Goal: Navigation & Orientation: Find specific page/section

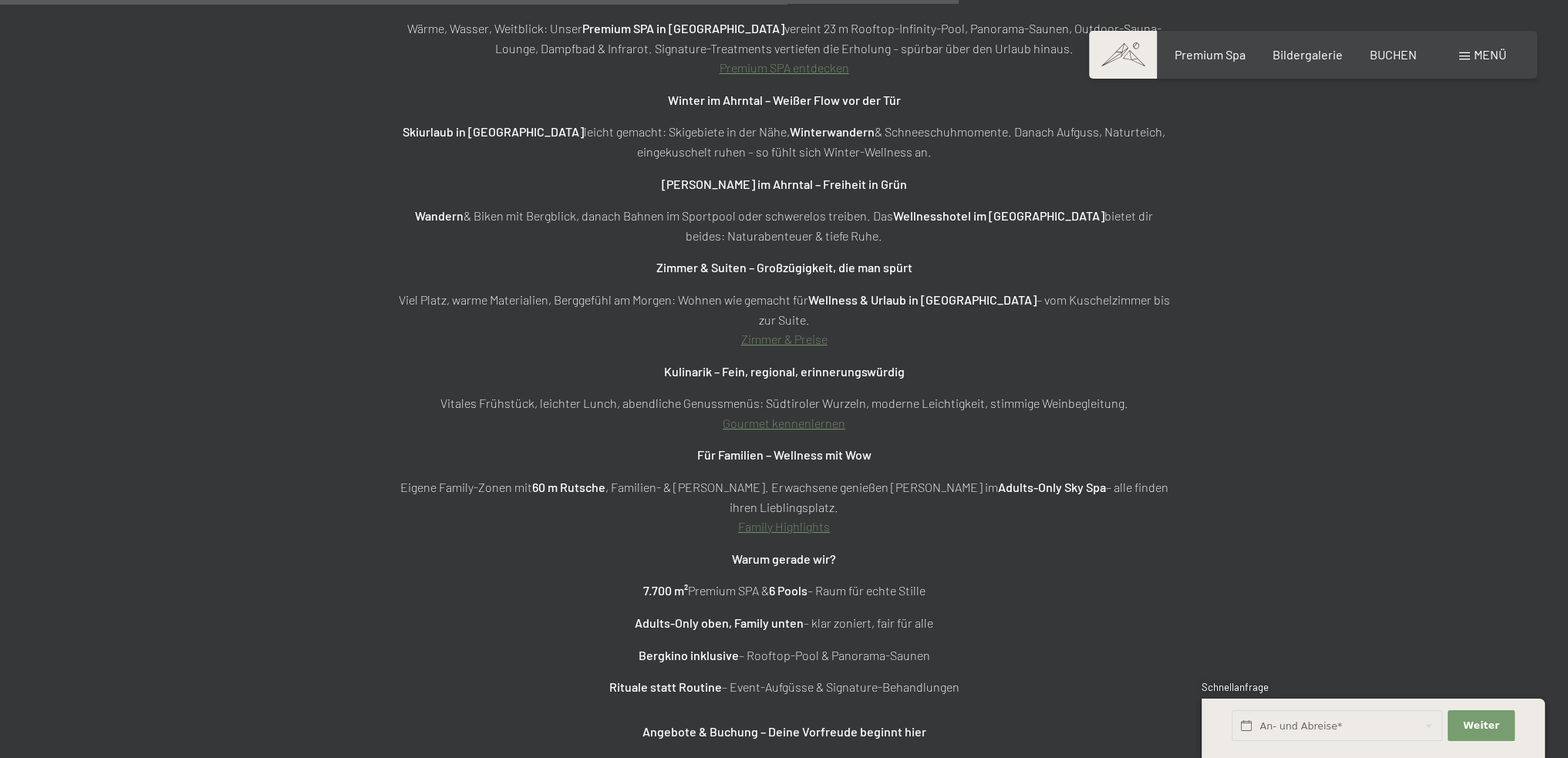
scroll to position [5142, 0]
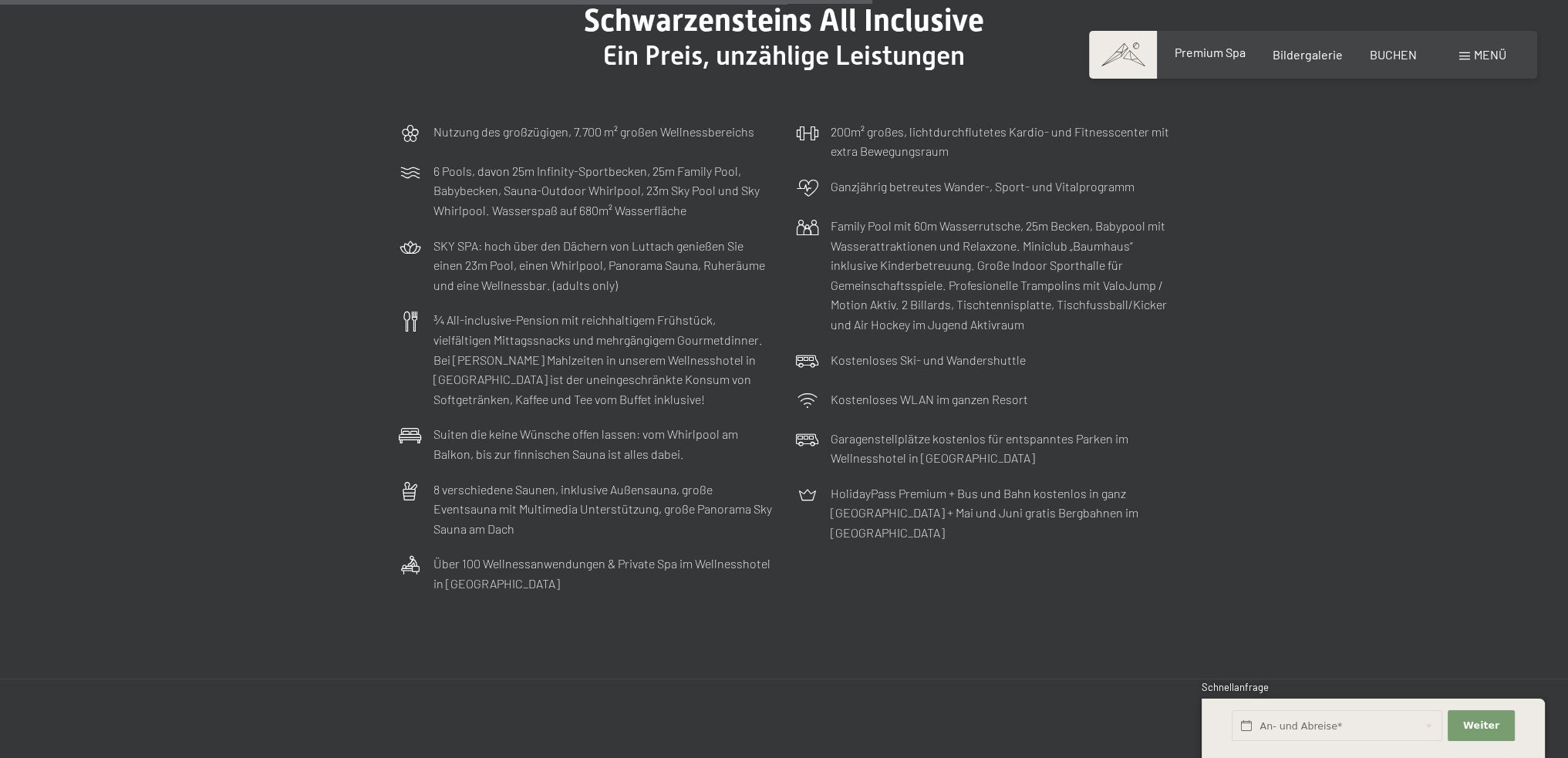
click at [1209, 46] on span "Premium Spa" at bounding box center [1209, 52] width 71 height 14
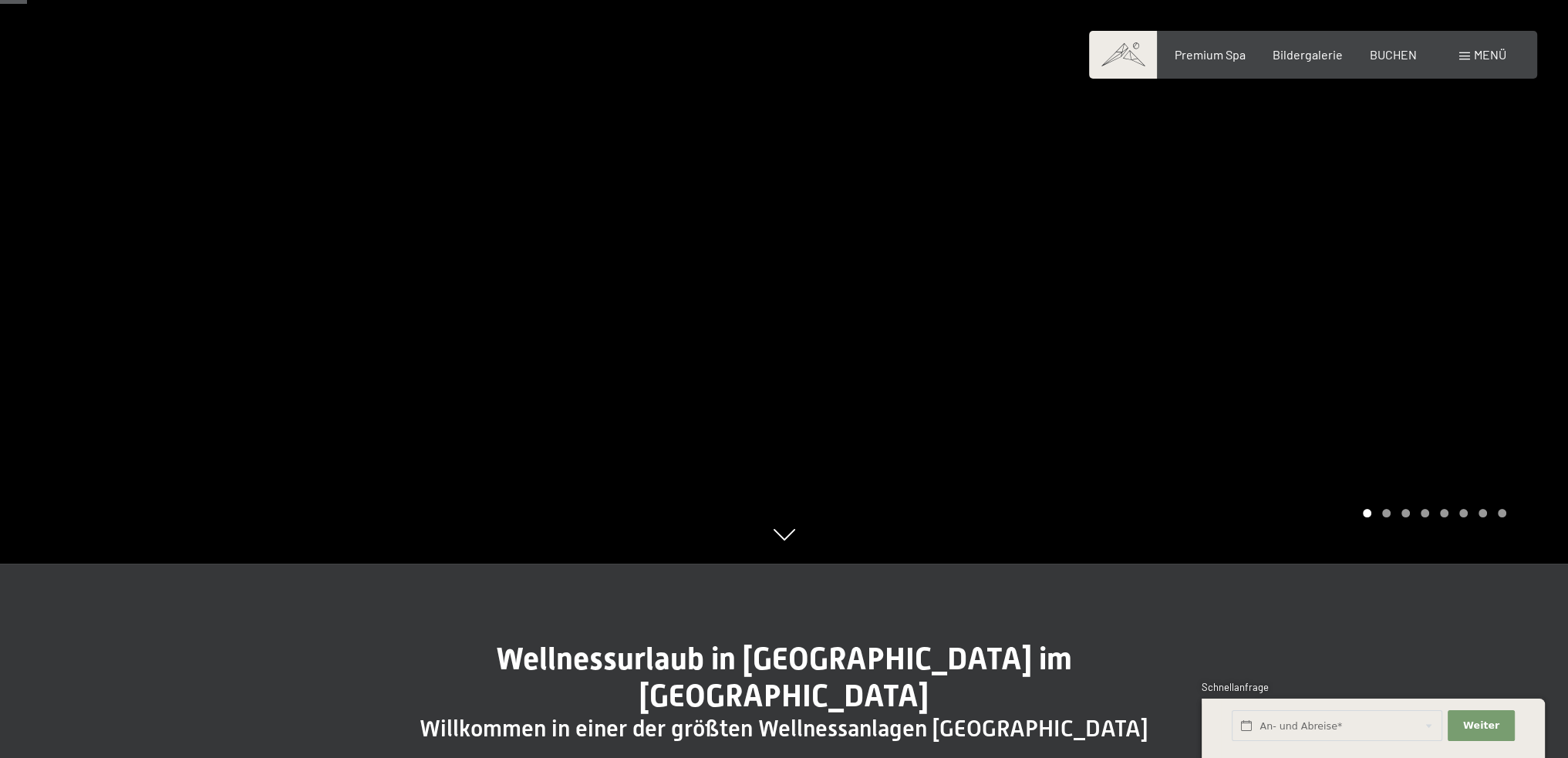
scroll to position [205, 0]
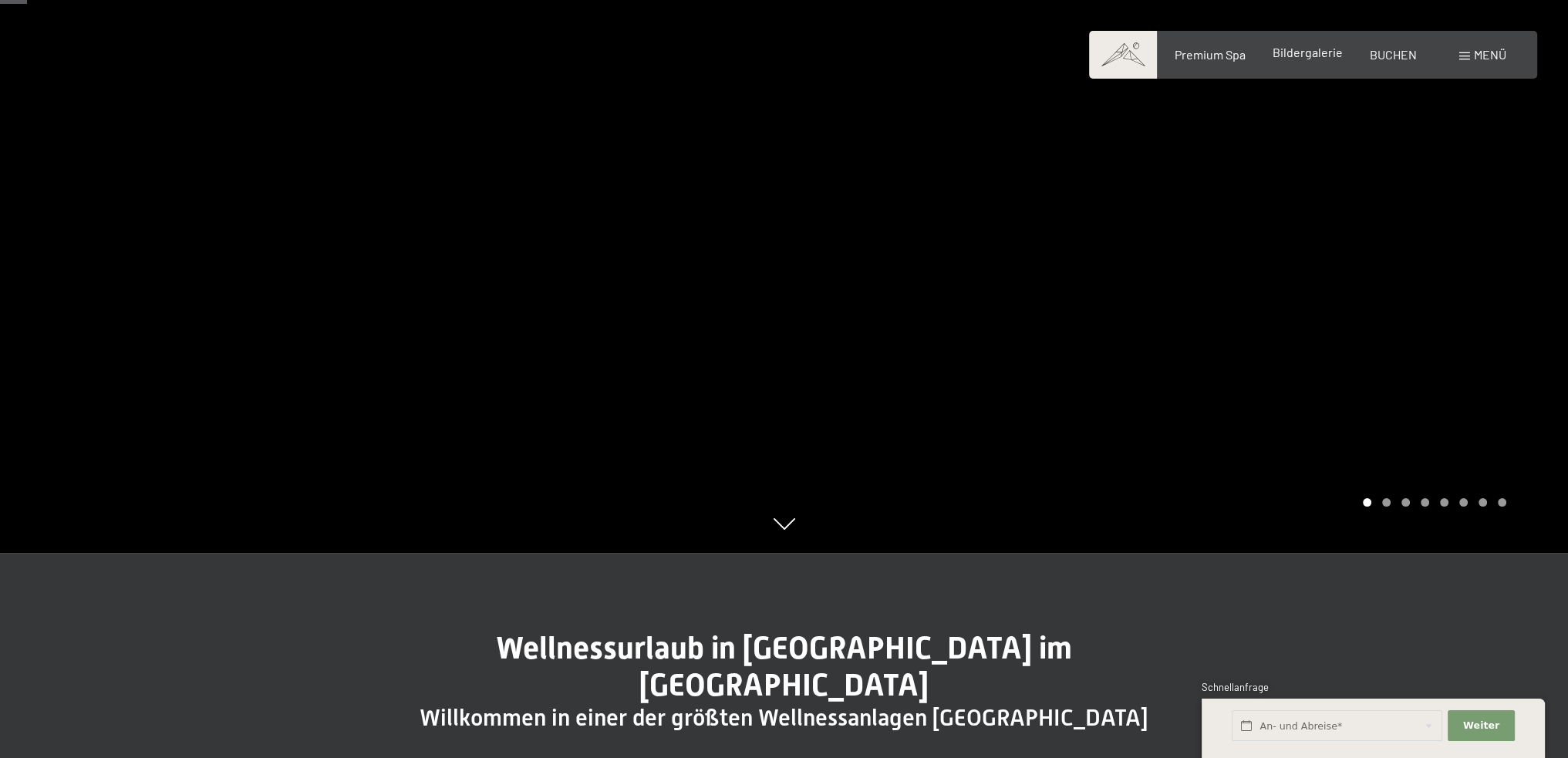
click at [1314, 50] on span "Bildergalerie" at bounding box center [1307, 52] width 70 height 14
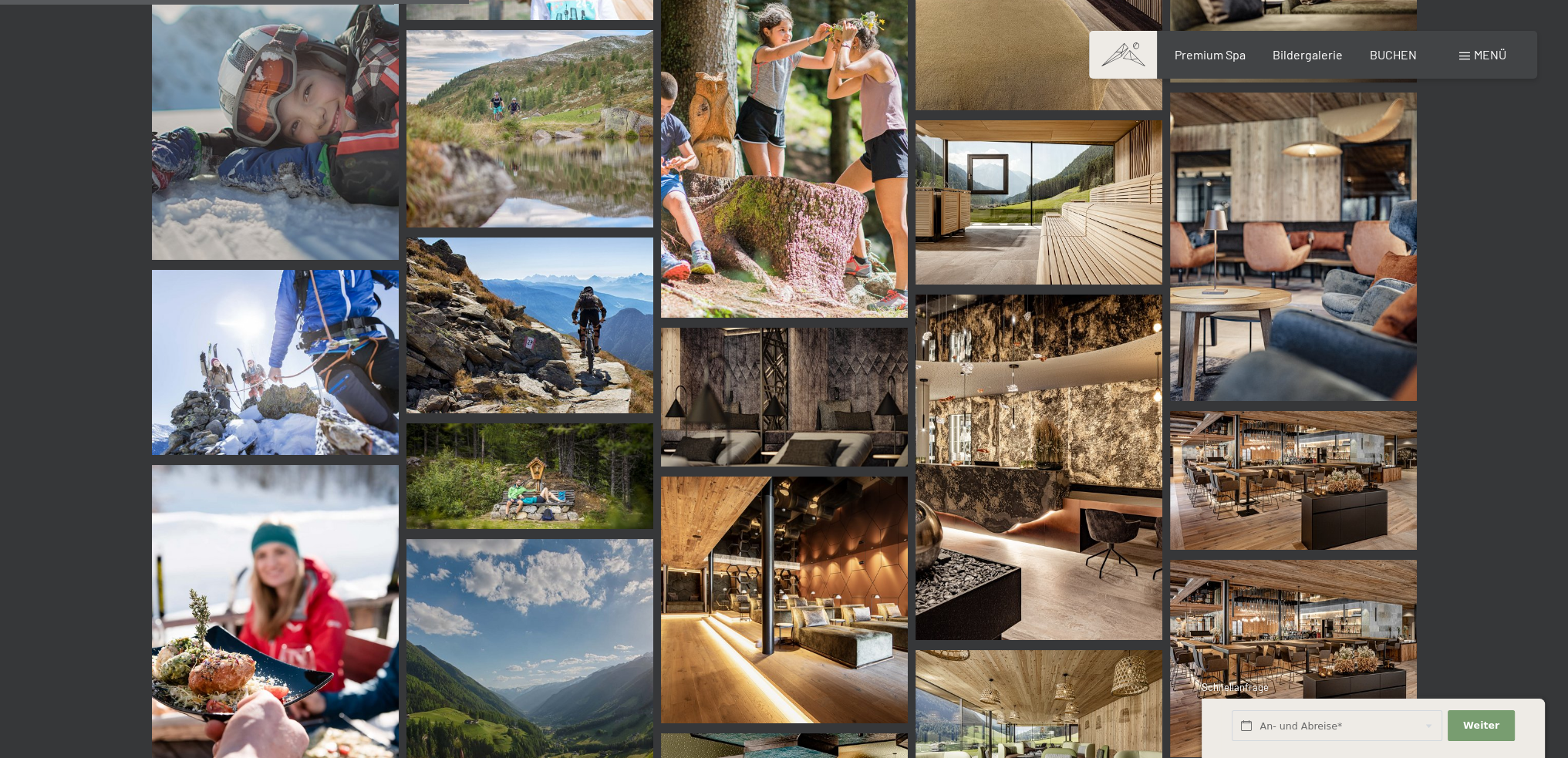
scroll to position [5348, 0]
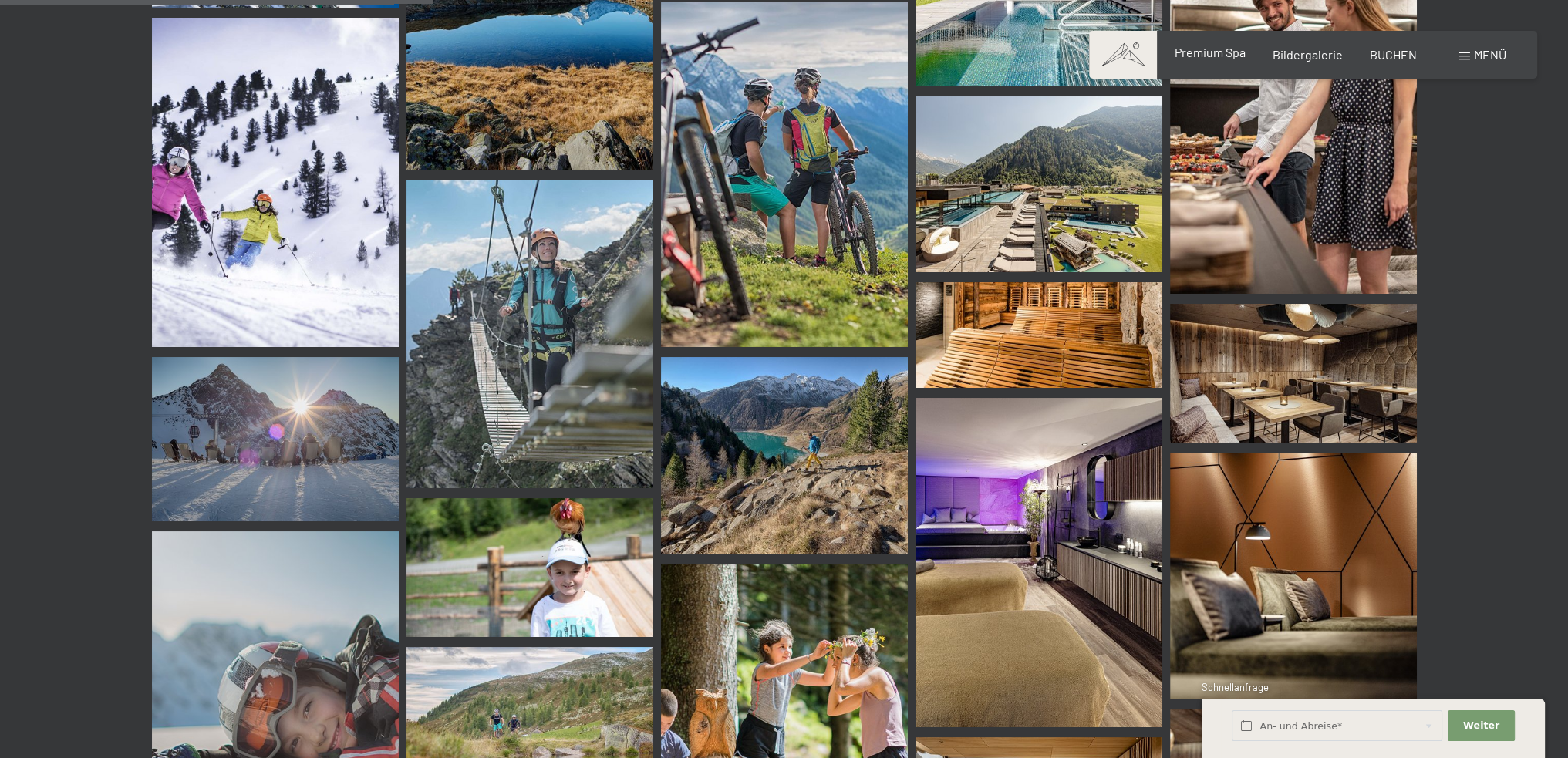
click at [1217, 52] on span "Premium Spa" at bounding box center [1209, 52] width 71 height 14
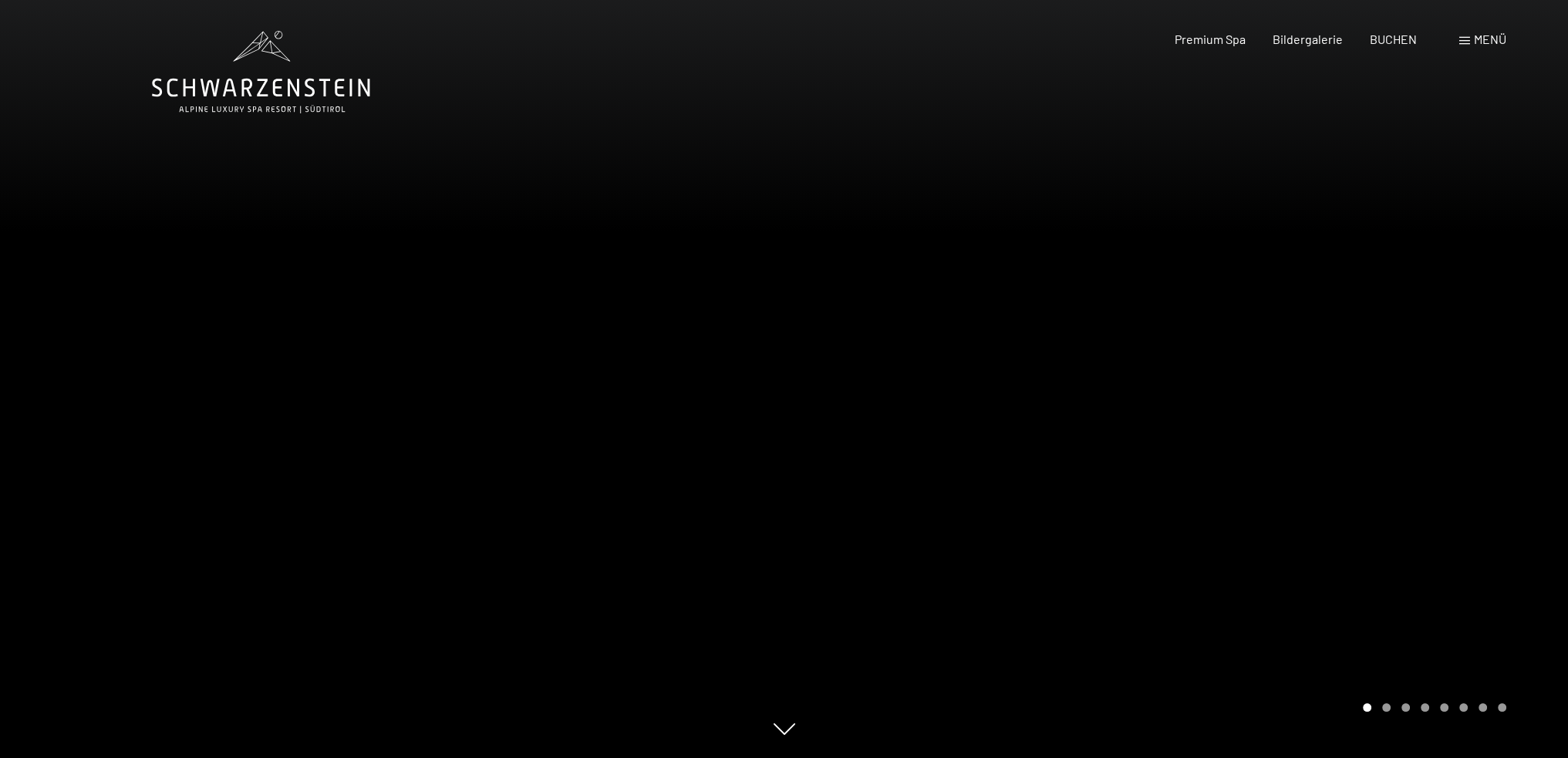
click at [1181, 433] on div at bounding box center [1176, 379] width 784 height 758
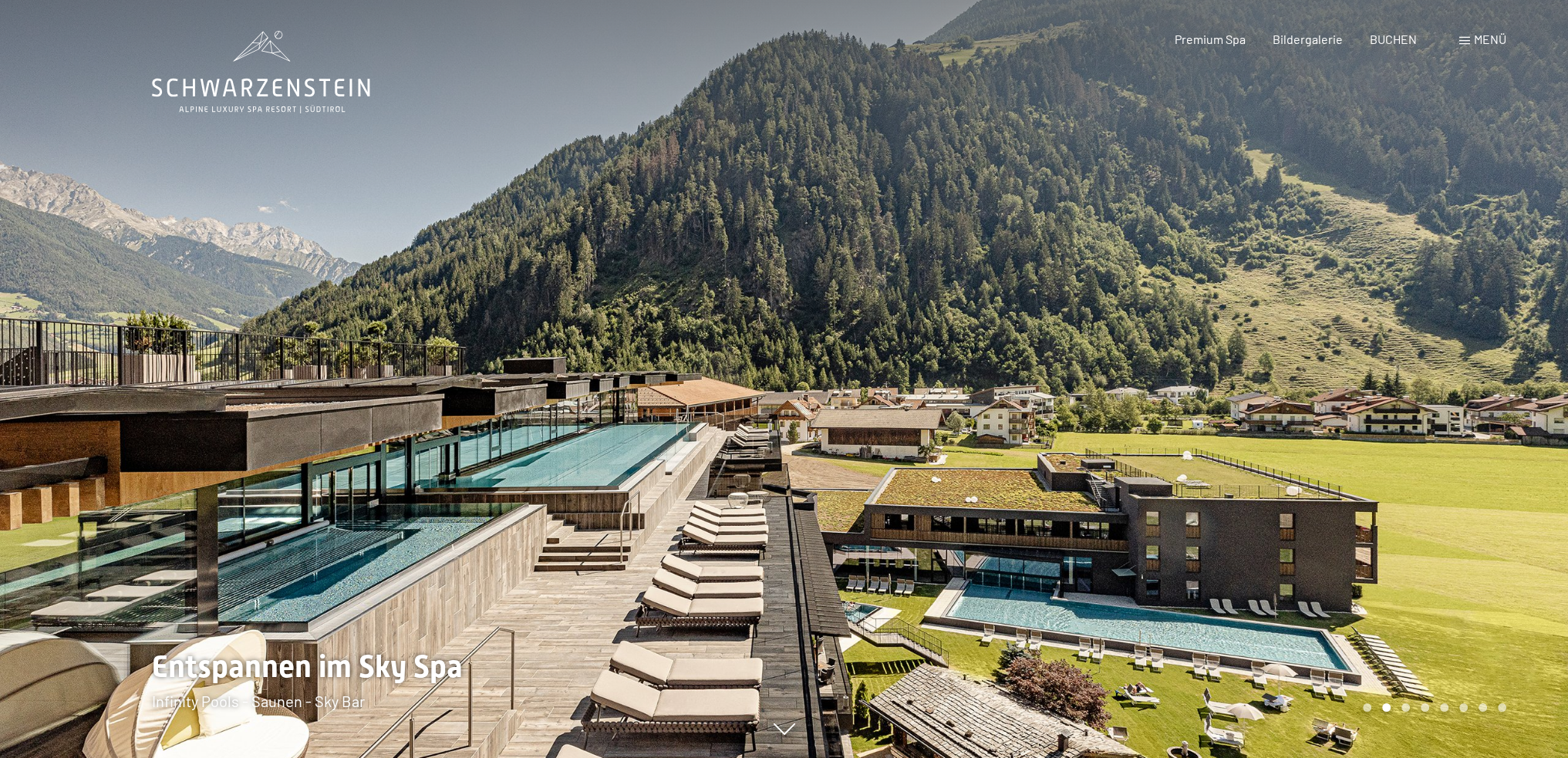
click at [1462, 438] on div at bounding box center [1176, 379] width 784 height 758
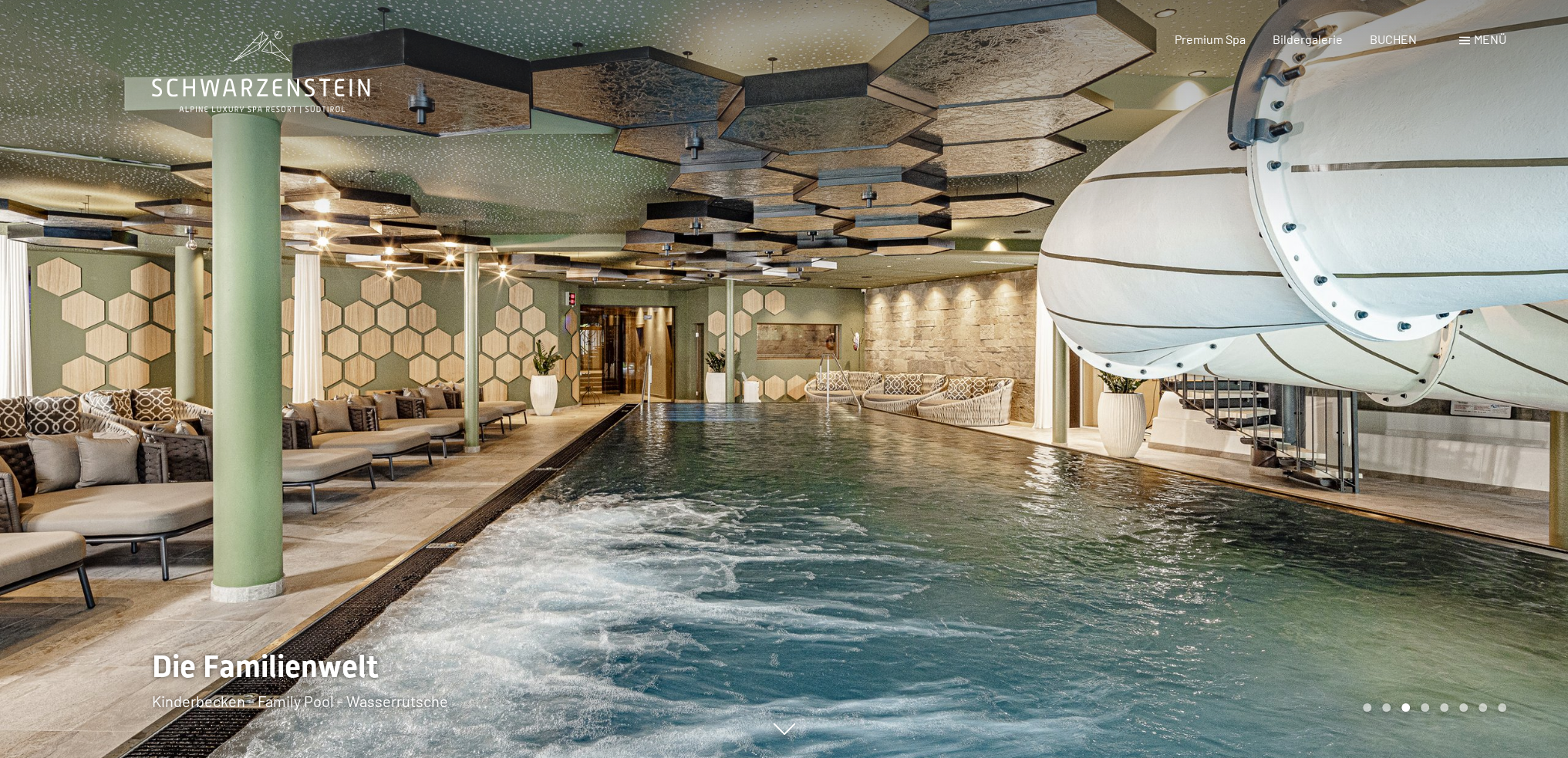
click at [1462, 438] on div at bounding box center [1176, 379] width 784 height 758
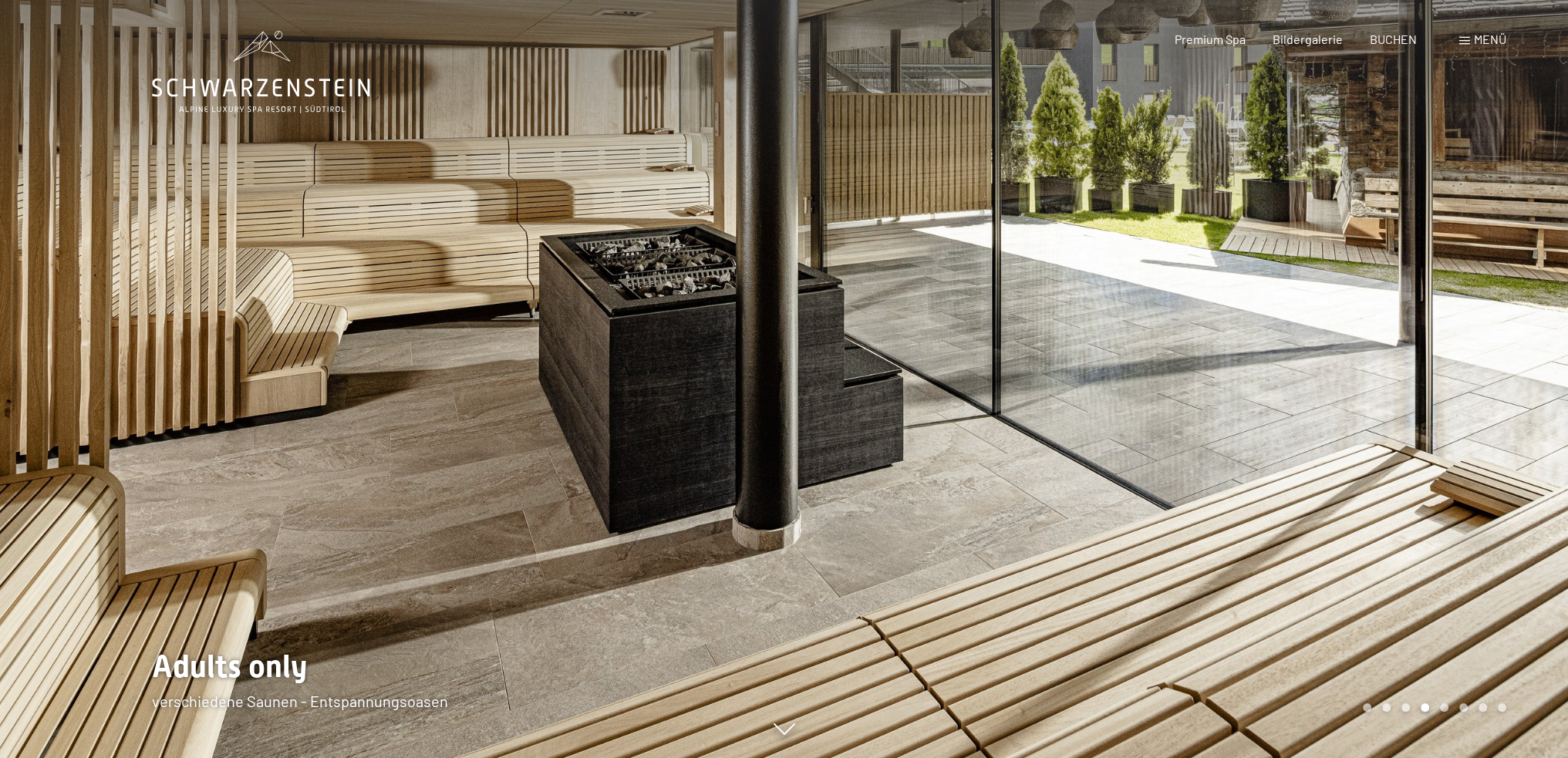
click at [1462, 438] on div at bounding box center [1176, 379] width 784 height 758
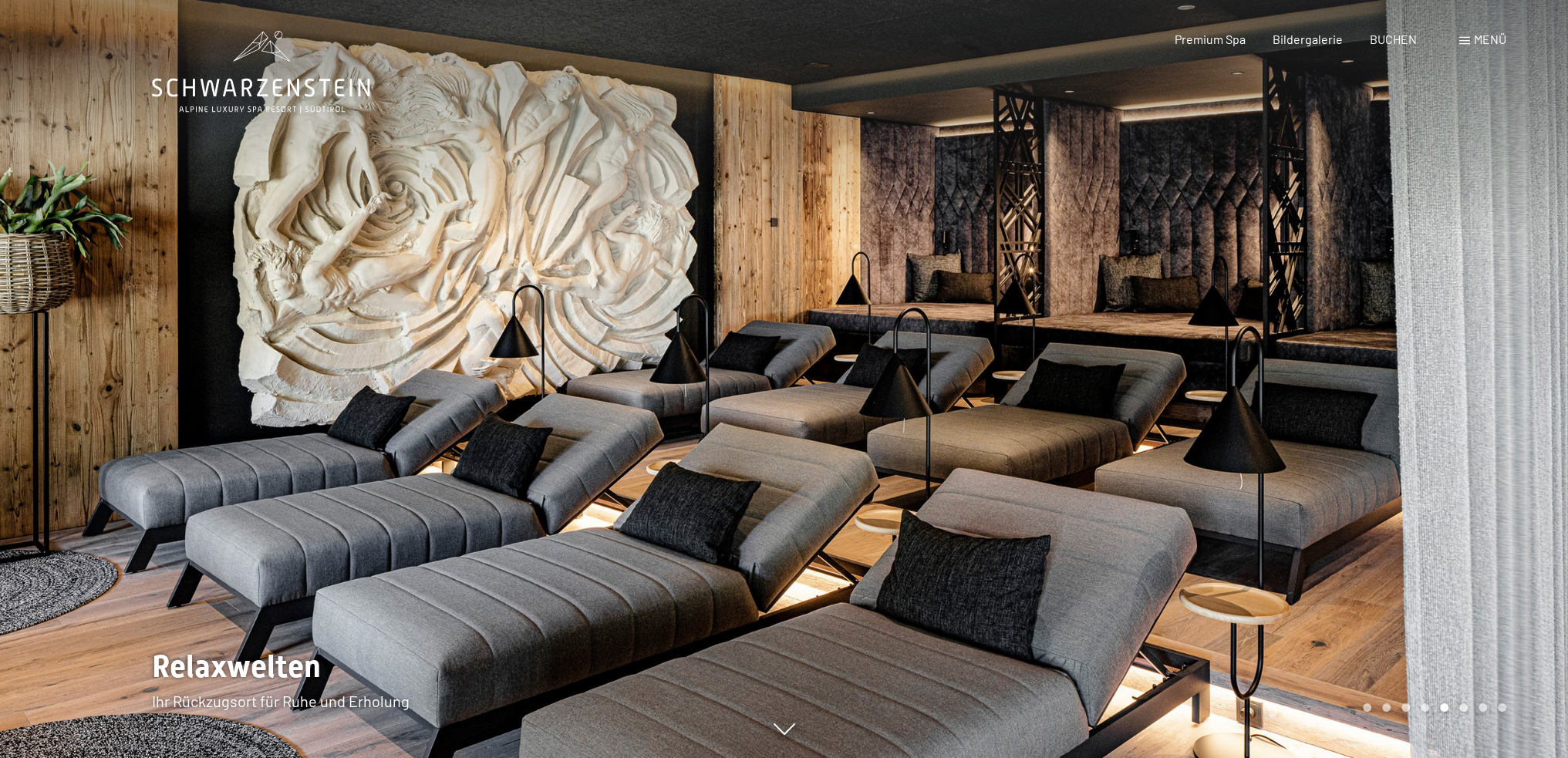
click at [1462, 438] on div at bounding box center [1176, 379] width 784 height 758
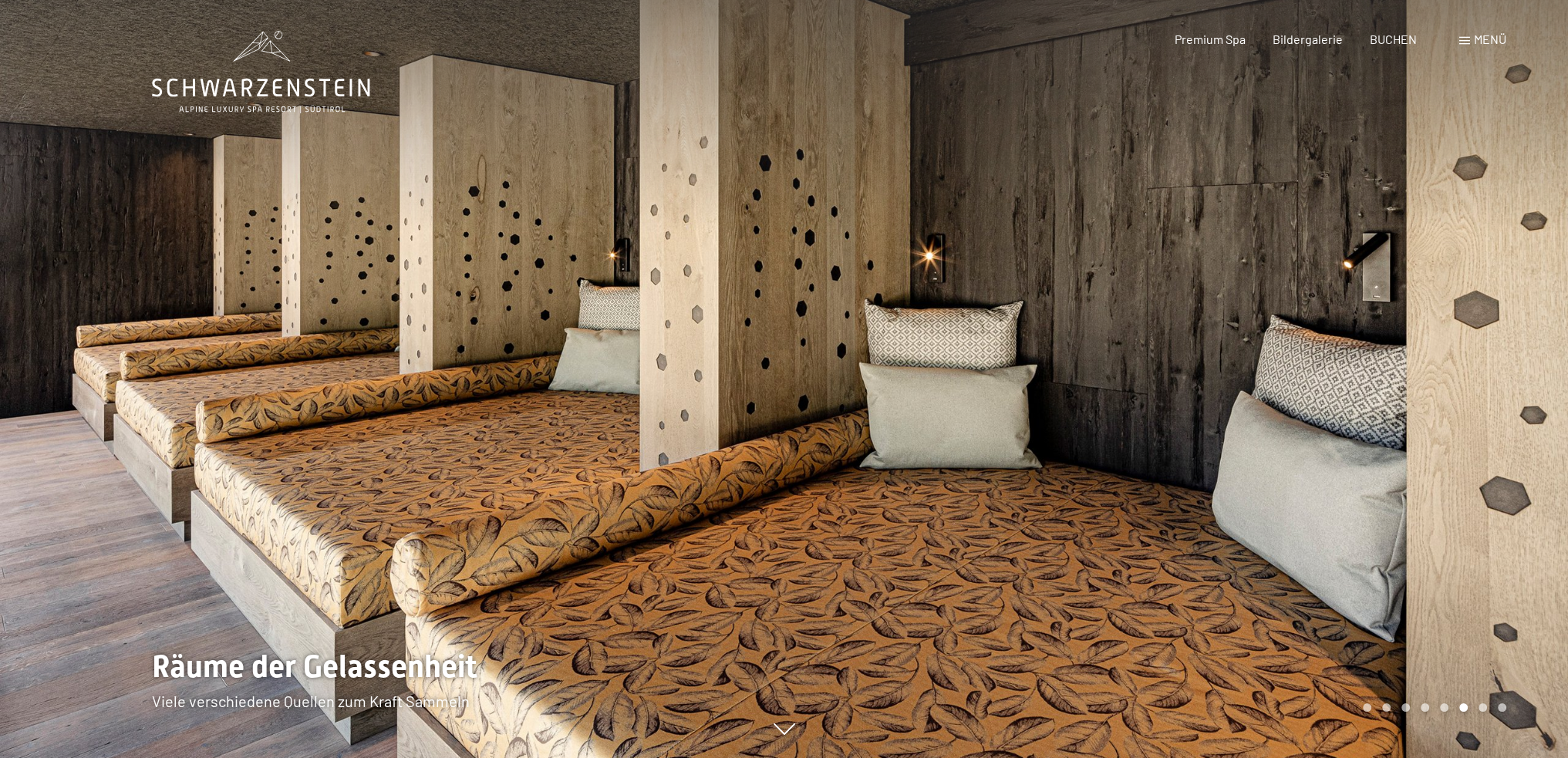
click at [1462, 438] on div at bounding box center [1176, 379] width 784 height 758
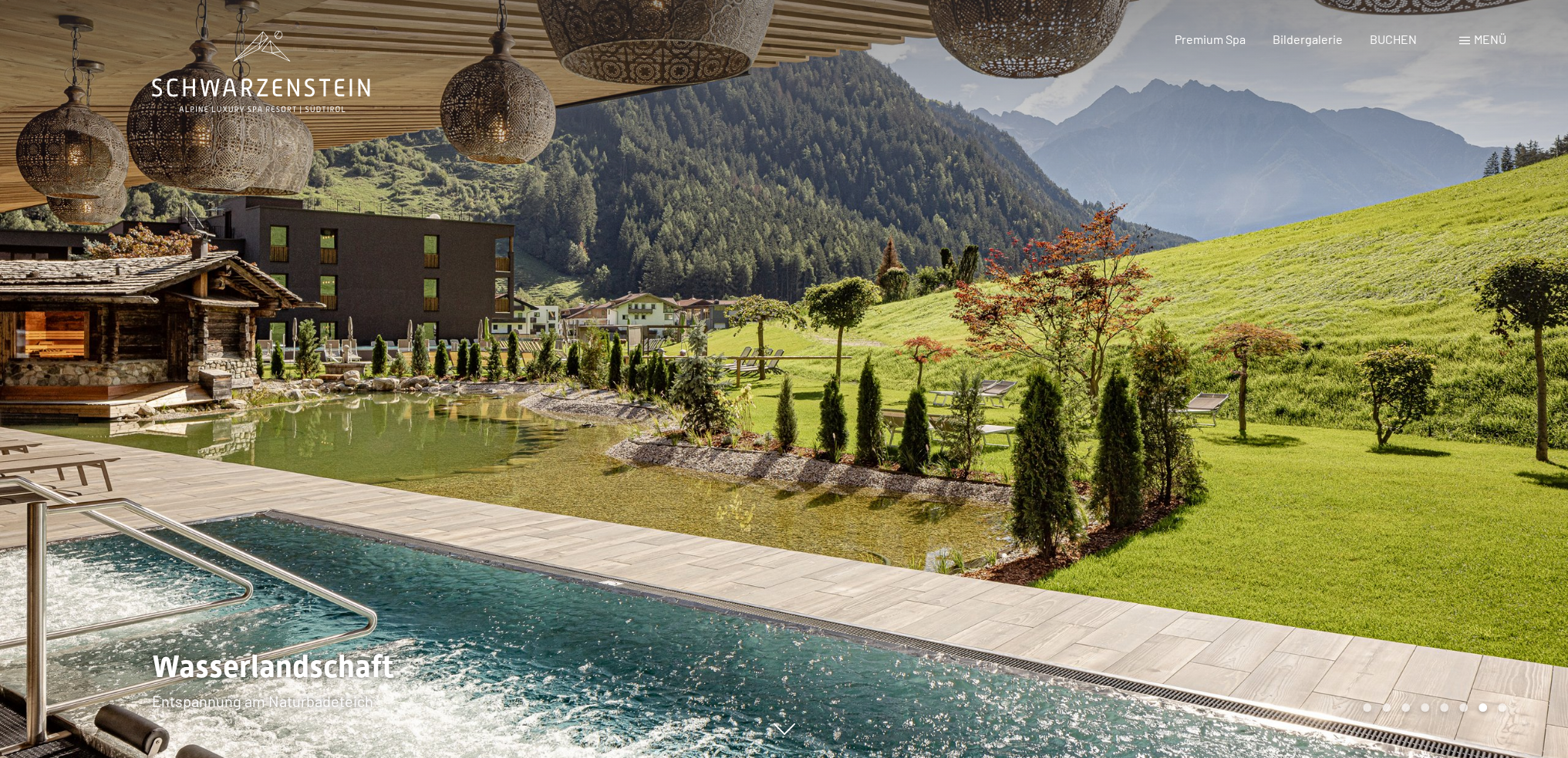
click at [1462, 438] on div at bounding box center [1176, 379] width 784 height 758
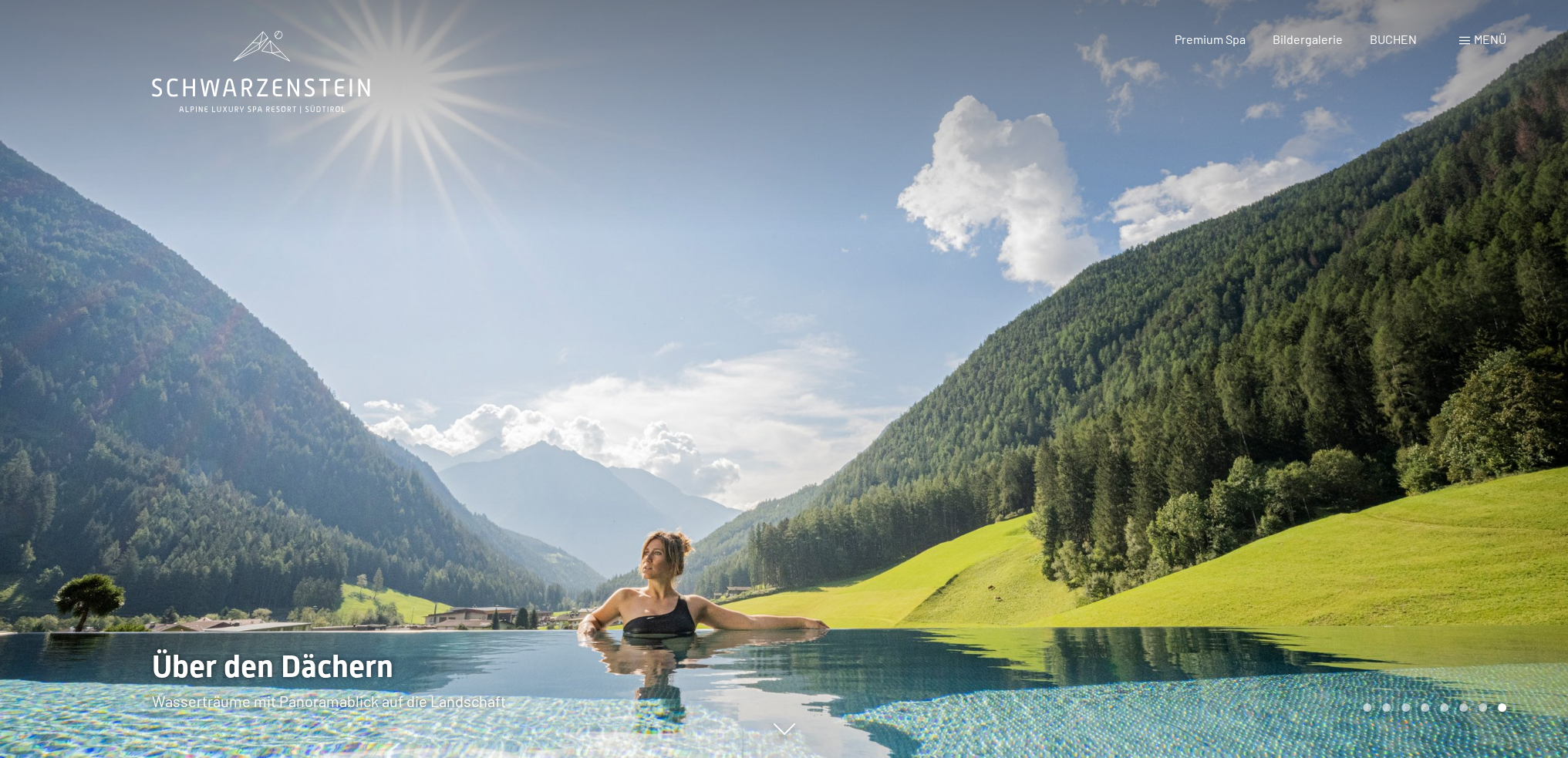
click at [1462, 438] on div at bounding box center [1176, 379] width 784 height 758
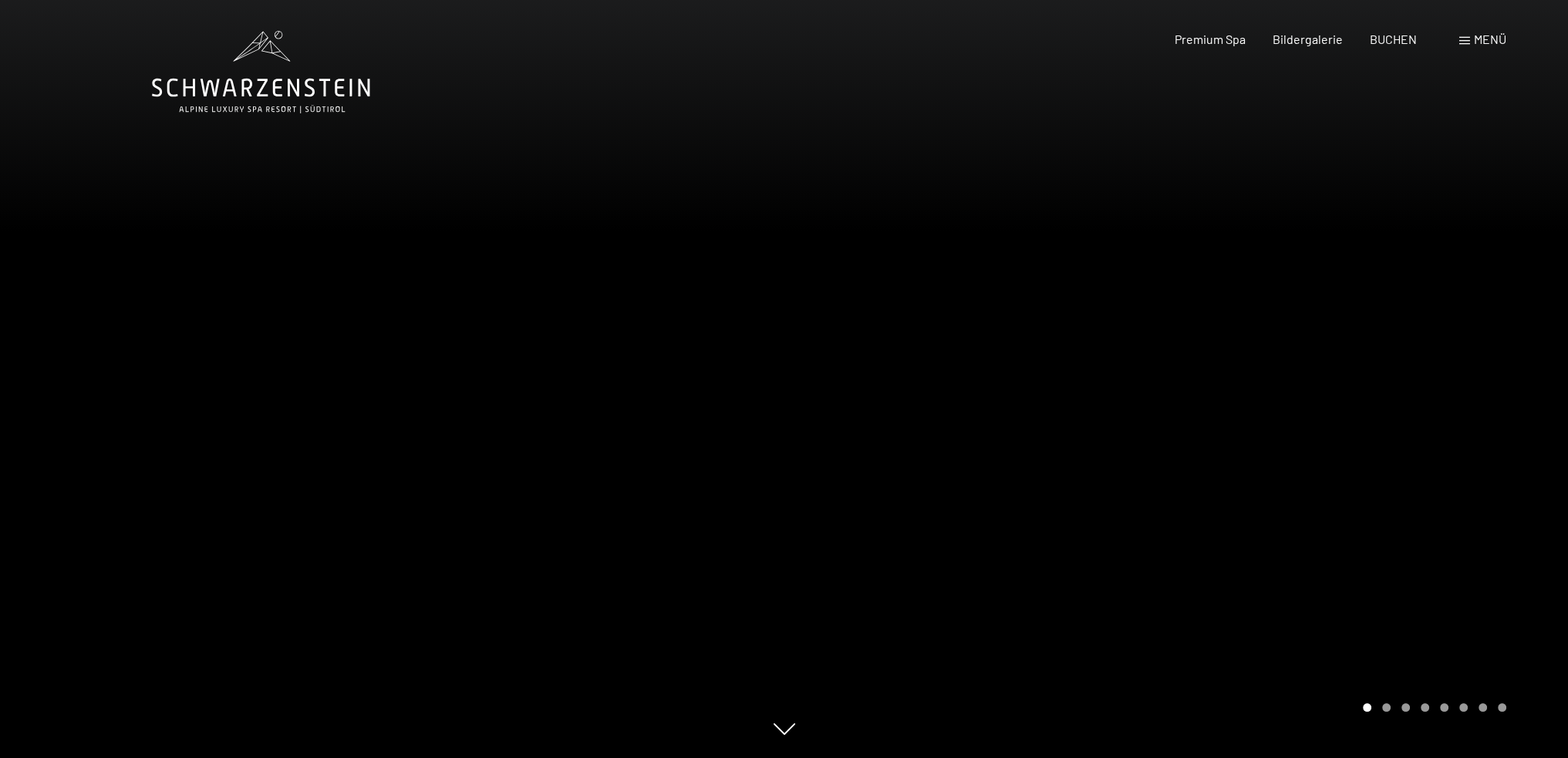
click at [1462, 438] on div at bounding box center [1176, 379] width 784 height 758
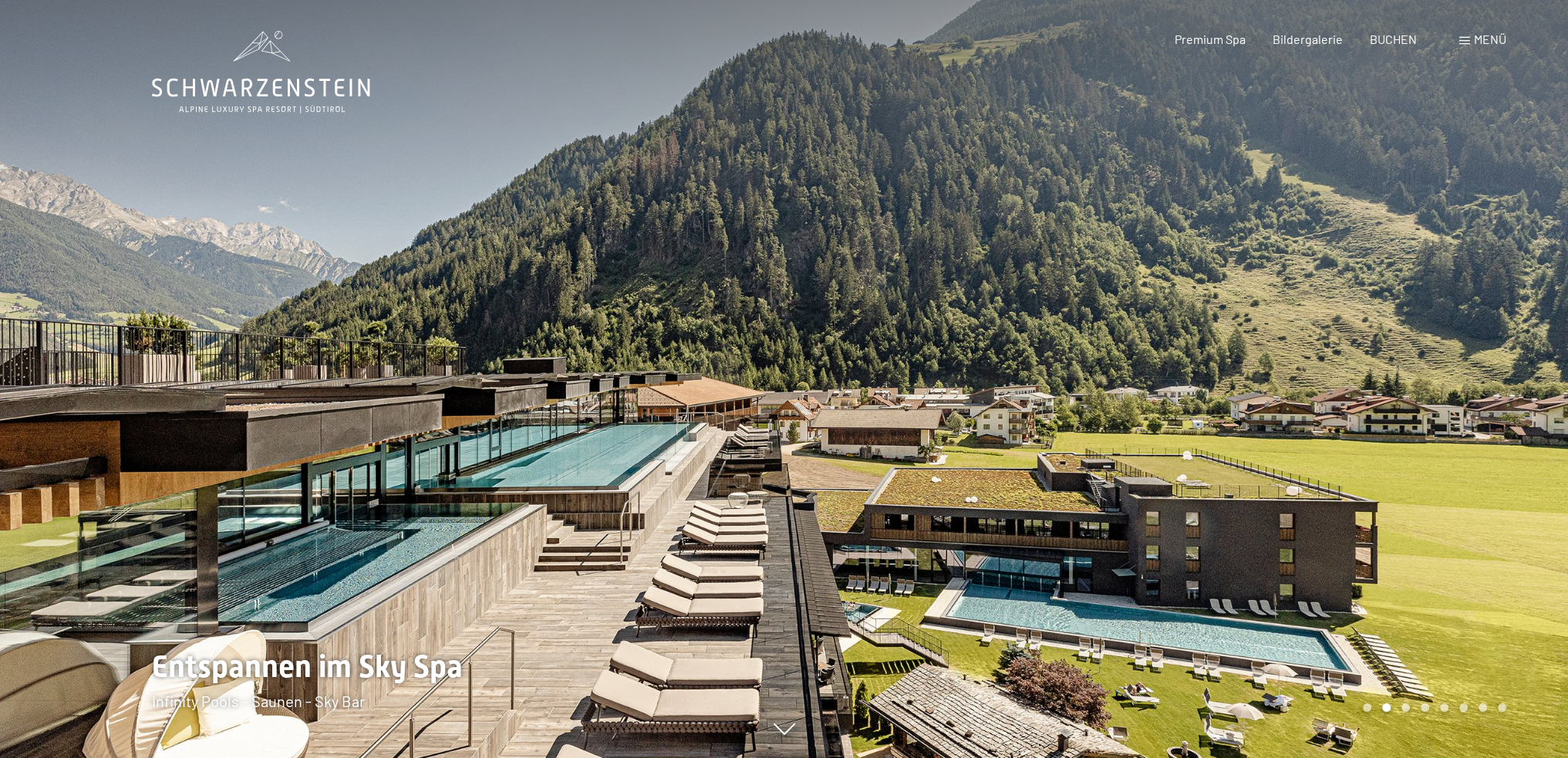
click at [1462, 438] on div at bounding box center [1176, 379] width 784 height 758
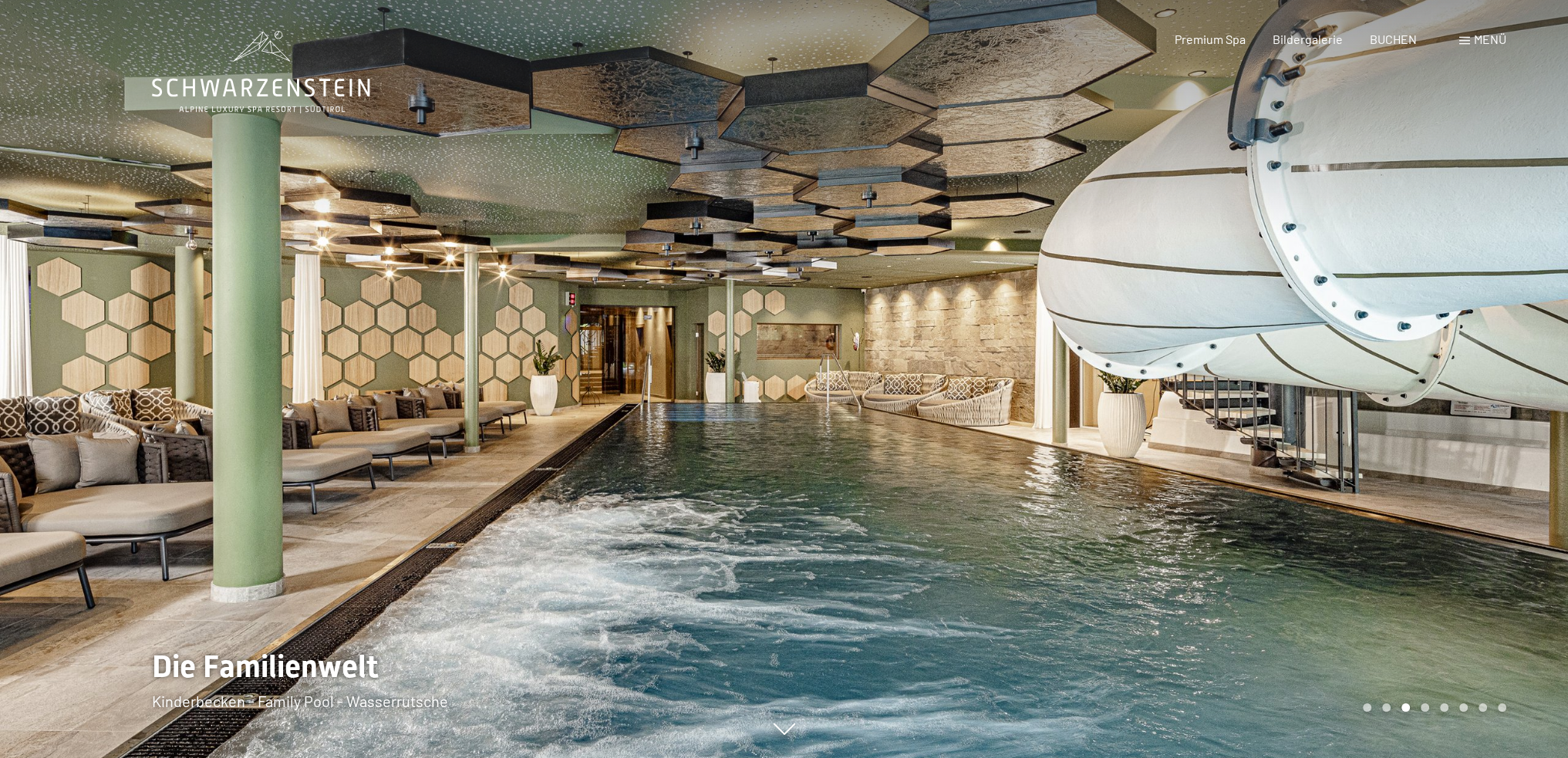
click at [1462, 438] on div at bounding box center [1176, 379] width 784 height 758
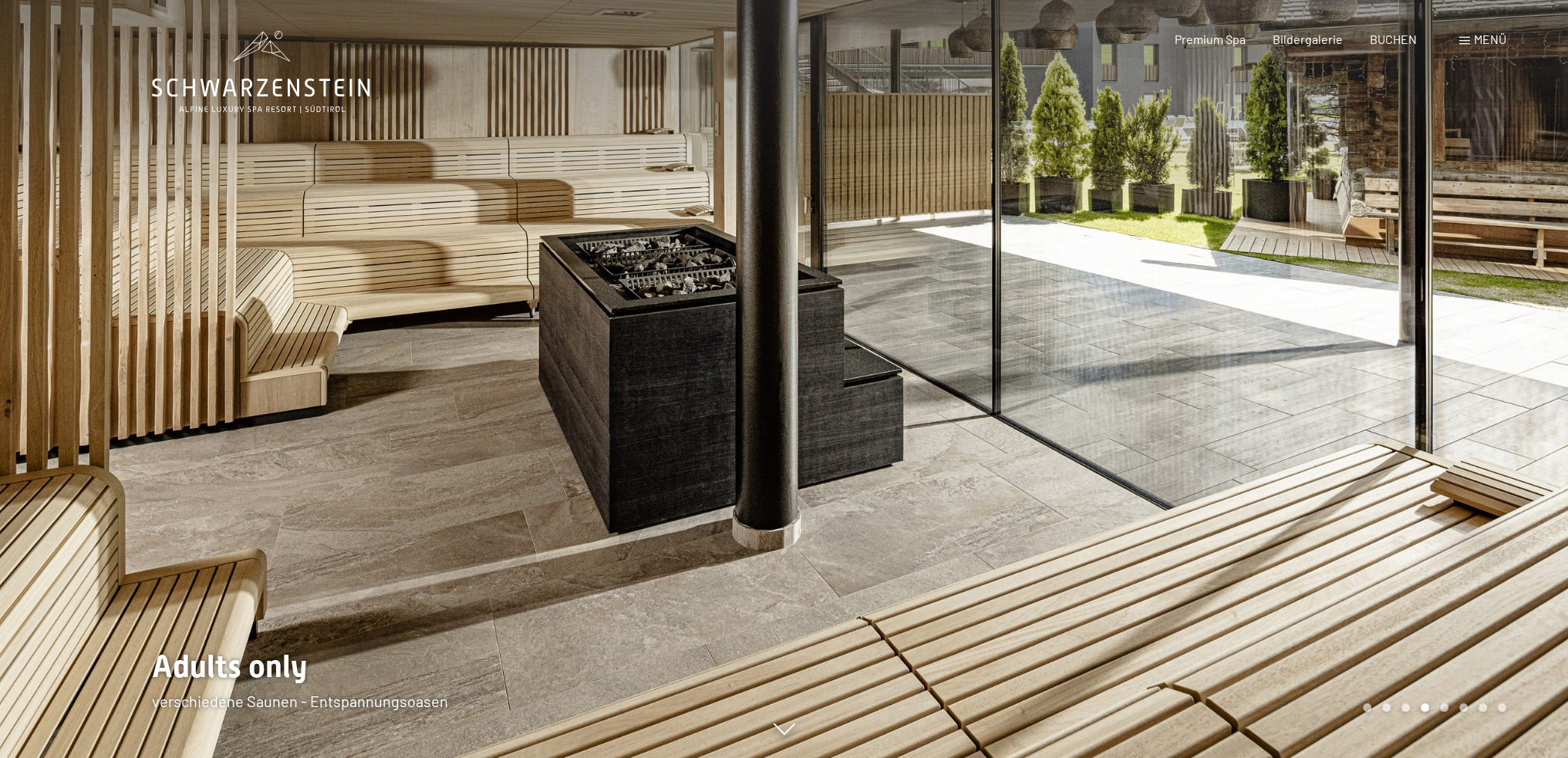
click at [1462, 438] on div at bounding box center [1176, 379] width 784 height 758
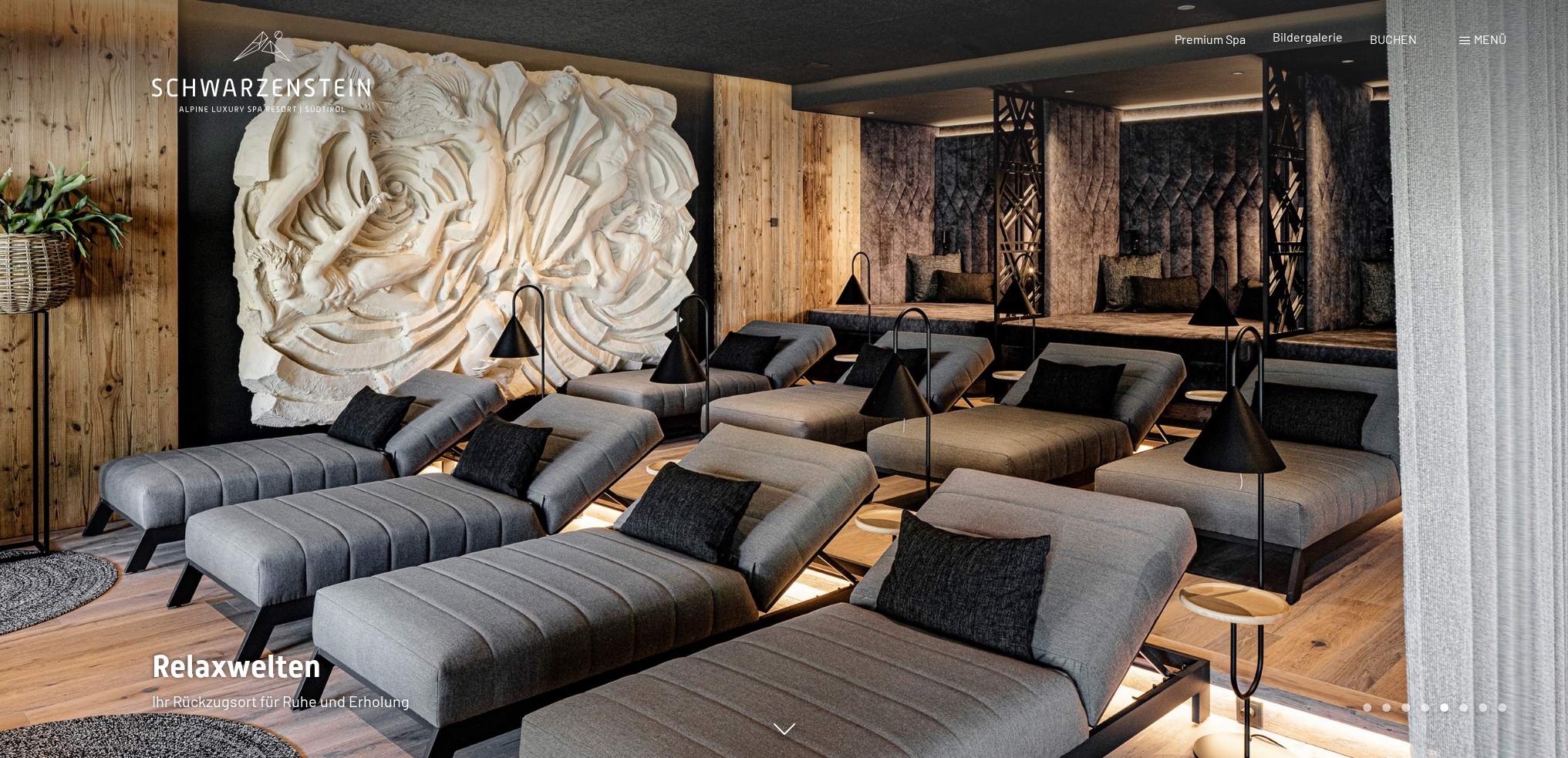
click at [1314, 41] on span "Bildergalerie" at bounding box center [1307, 36] width 70 height 14
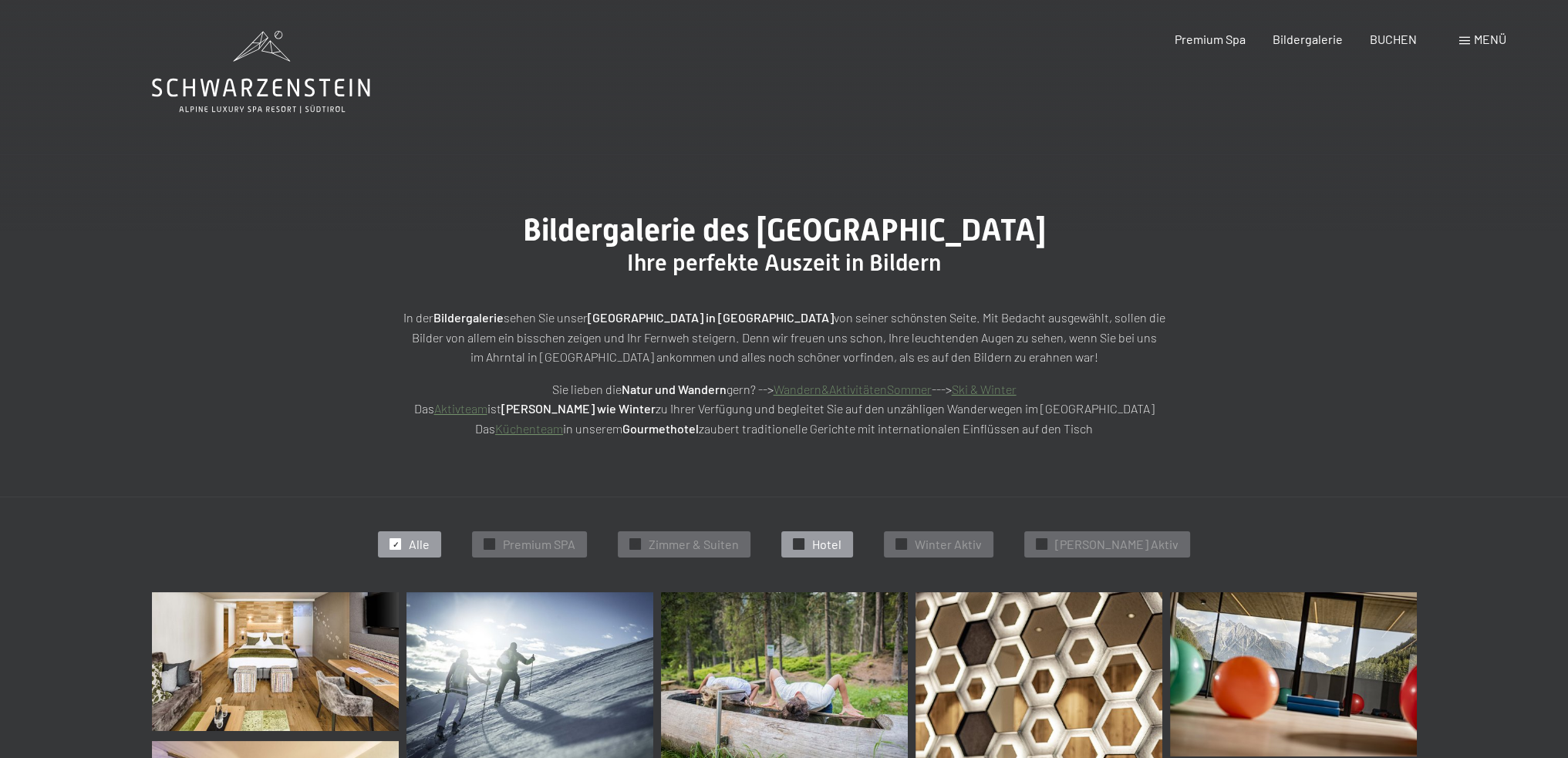
click at [841, 543] on span "Hotel" at bounding box center [826, 545] width 30 height 17
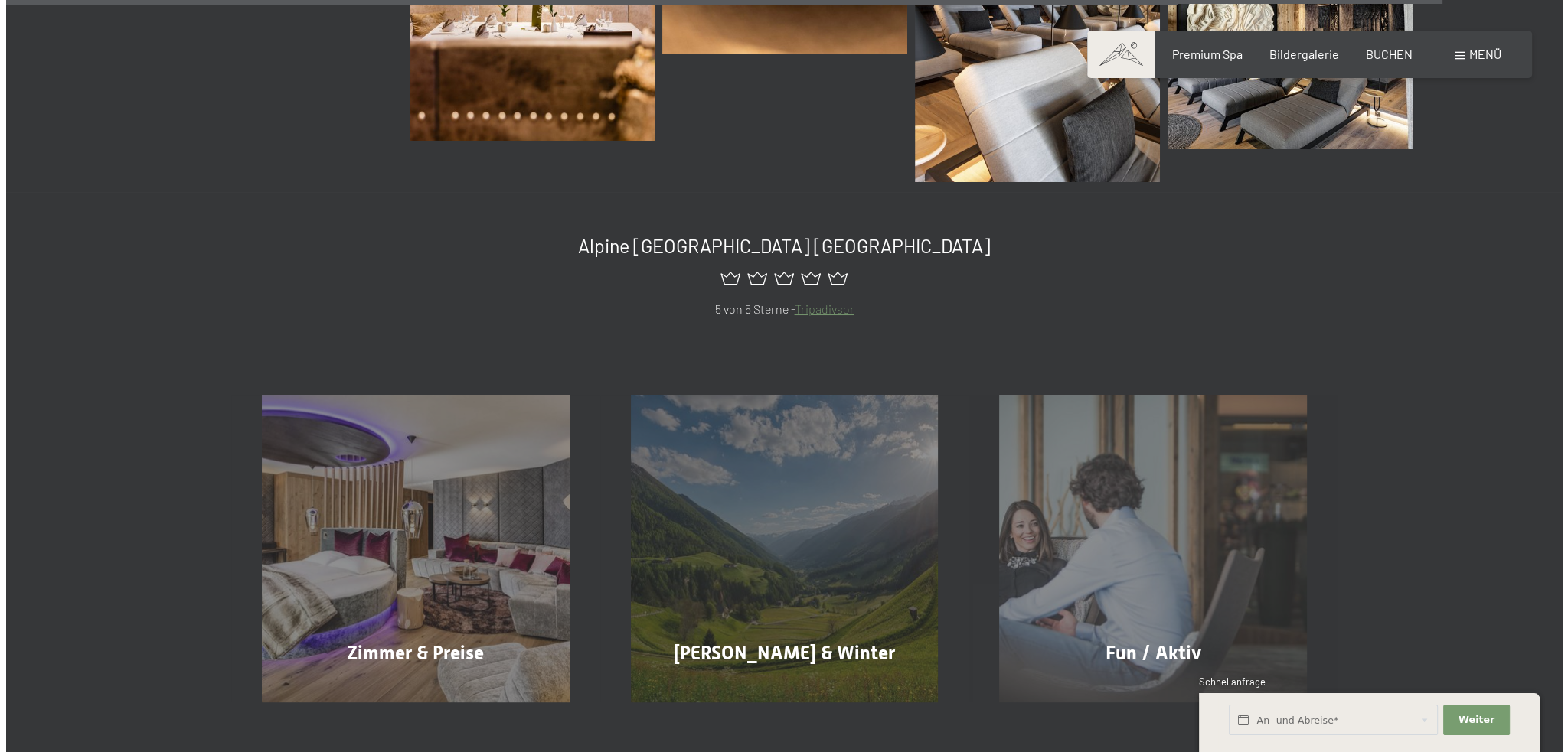
scroll to position [3292, 0]
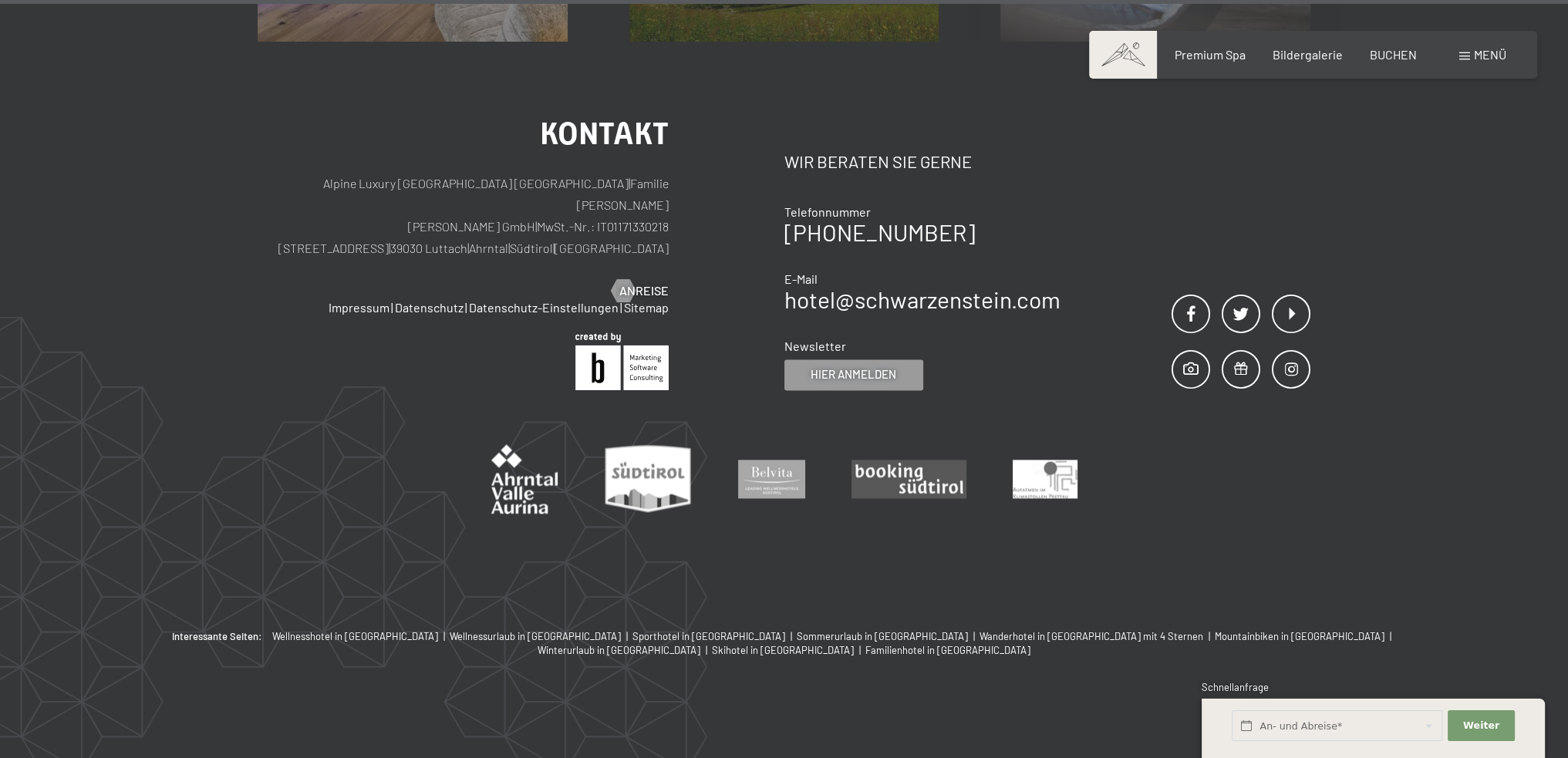
click at [1488, 57] on span "Menü" at bounding box center [1490, 53] width 32 height 14
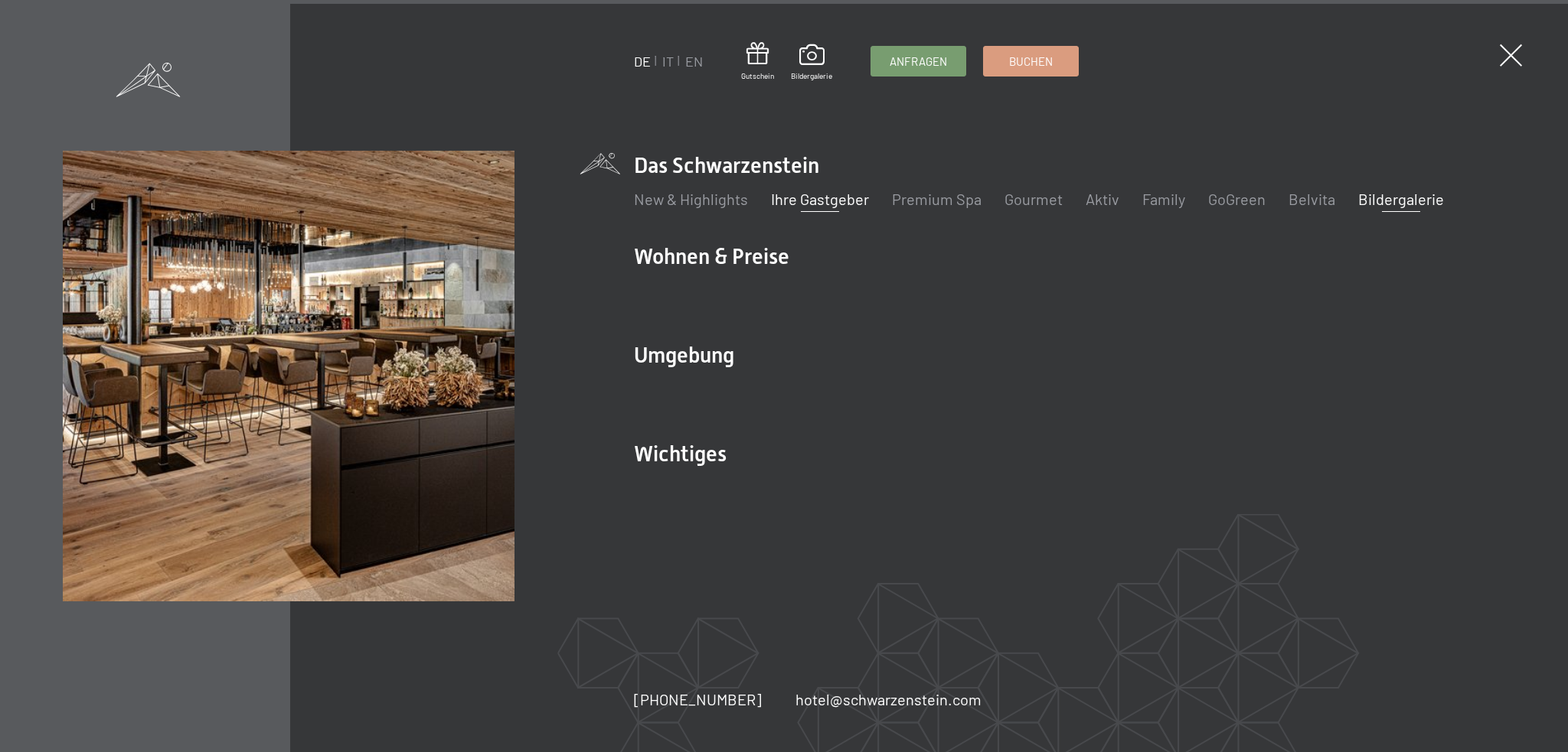
click at [826, 196] on link "Ihre Gastgeber" at bounding box center [820, 199] width 98 height 19
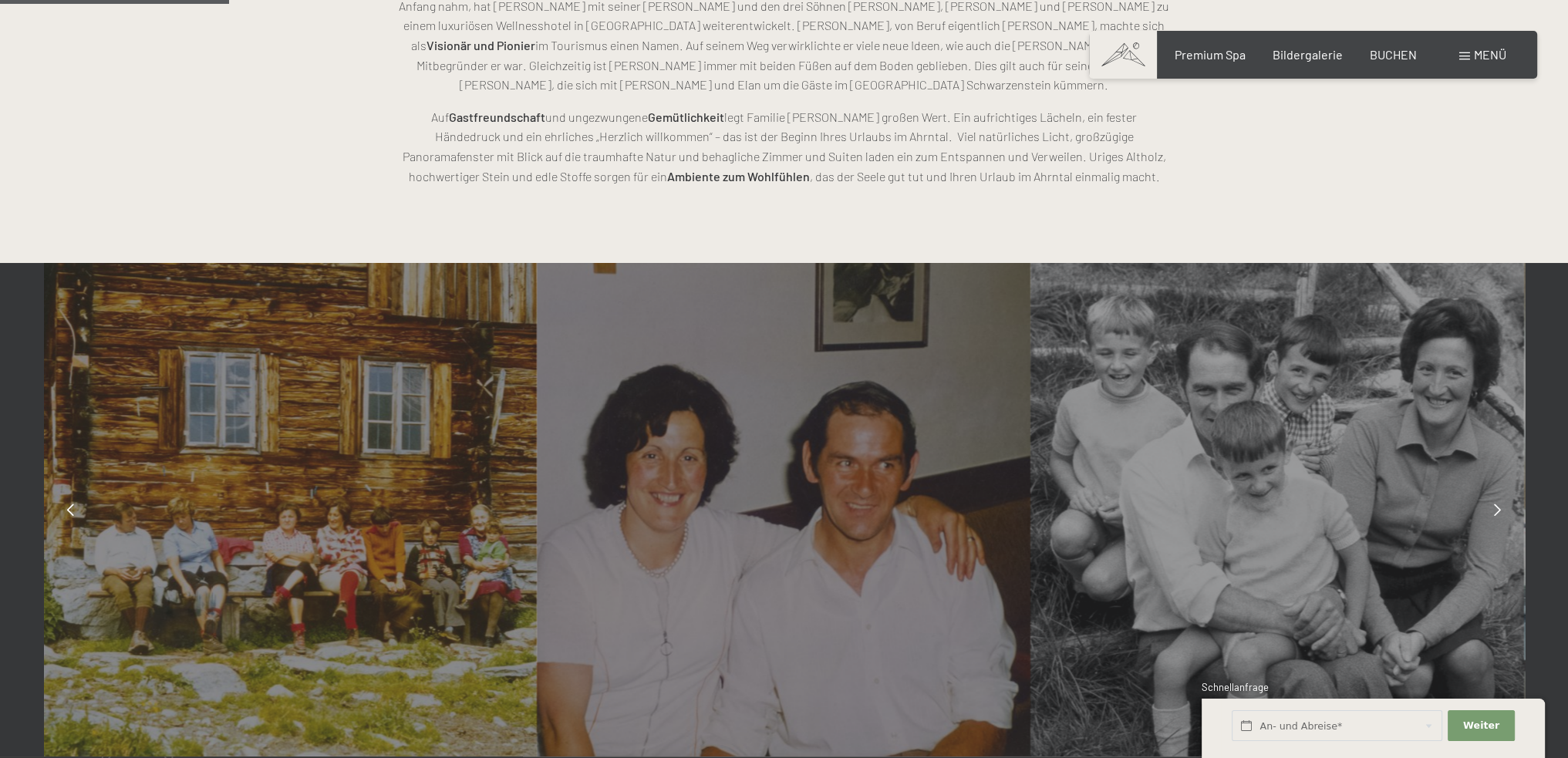
scroll to position [1234, 0]
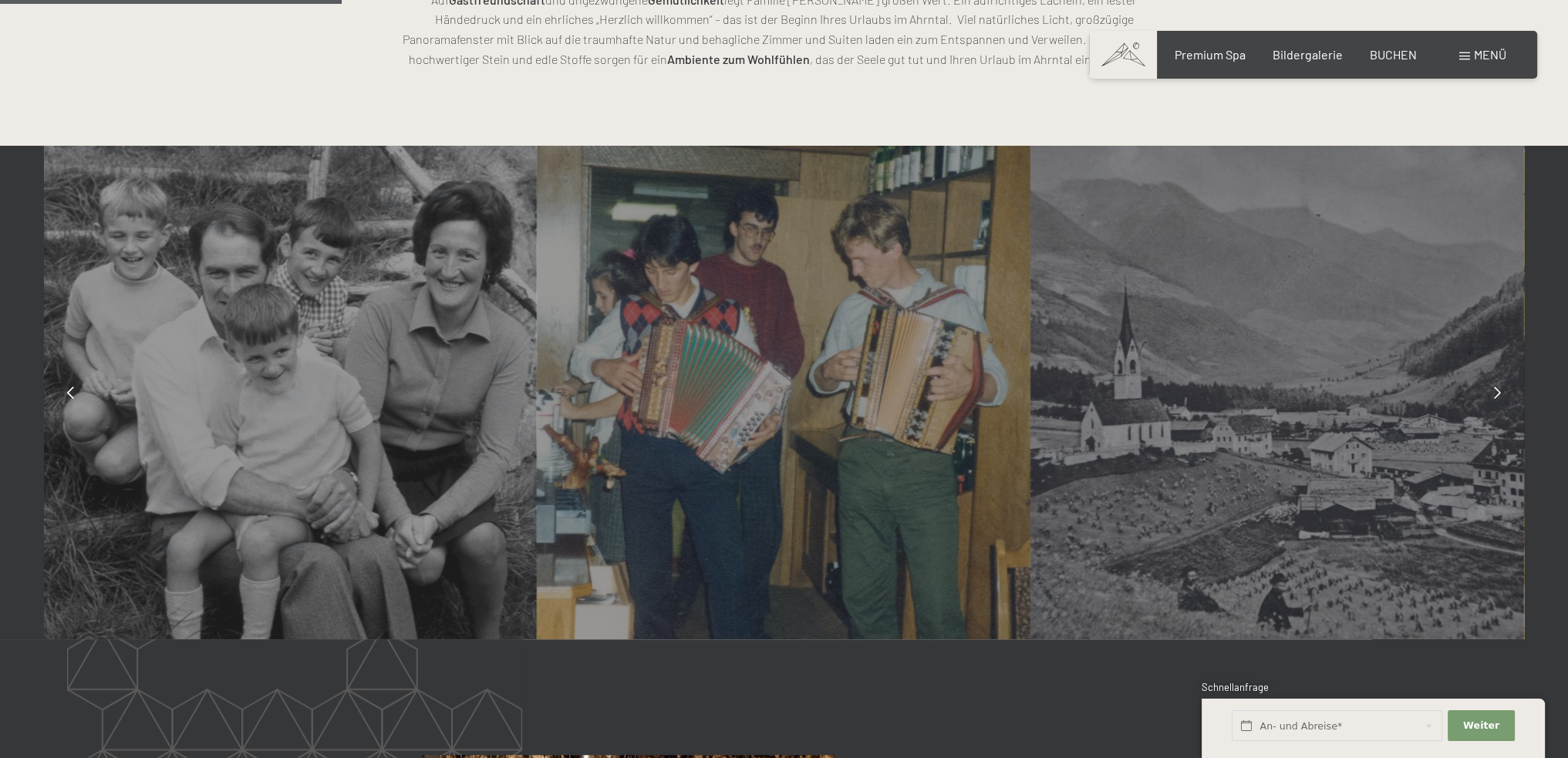
click at [1498, 394] on icon at bounding box center [1497, 392] width 7 height 13
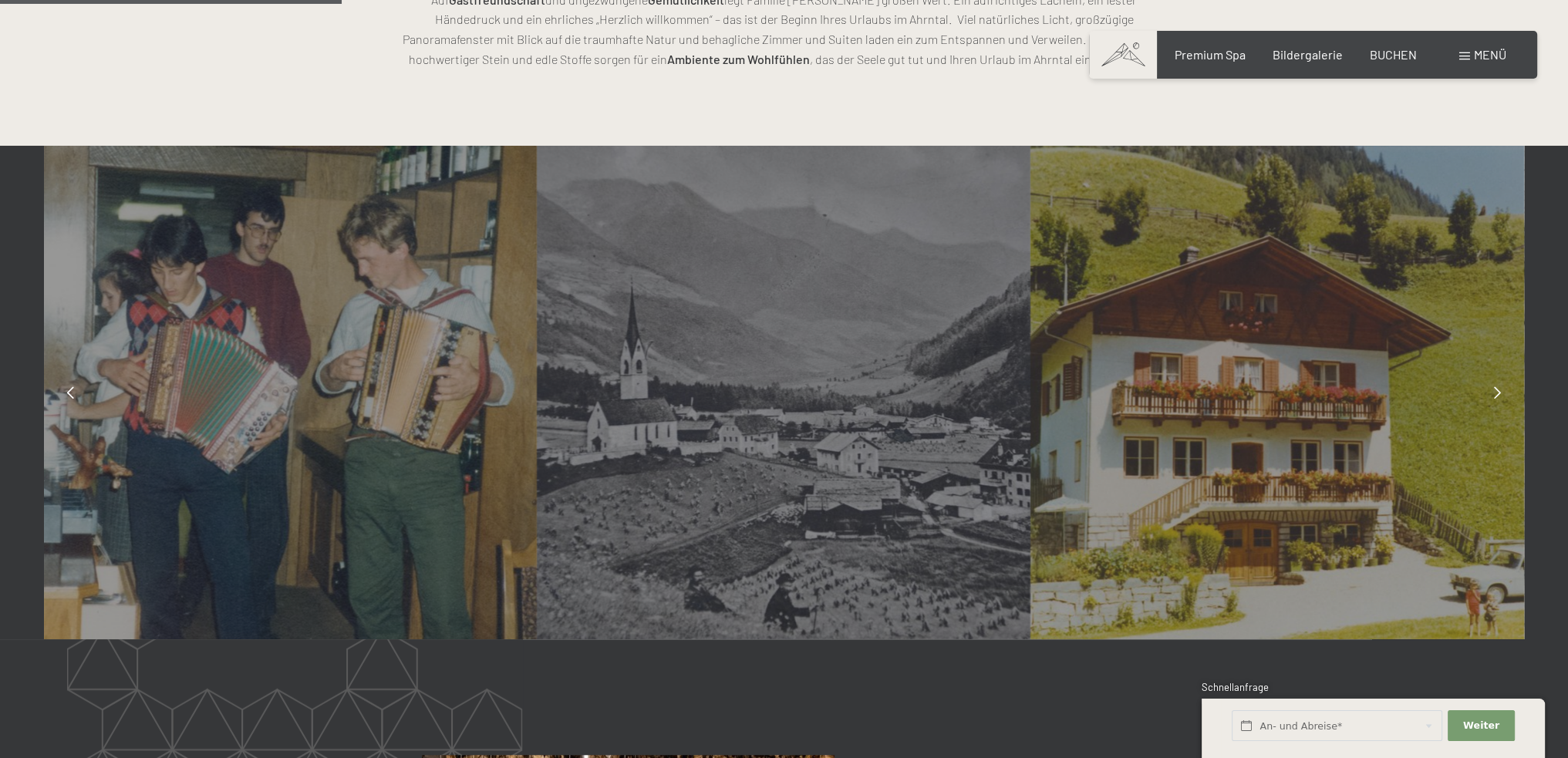
click at [1498, 394] on icon at bounding box center [1497, 392] width 7 height 13
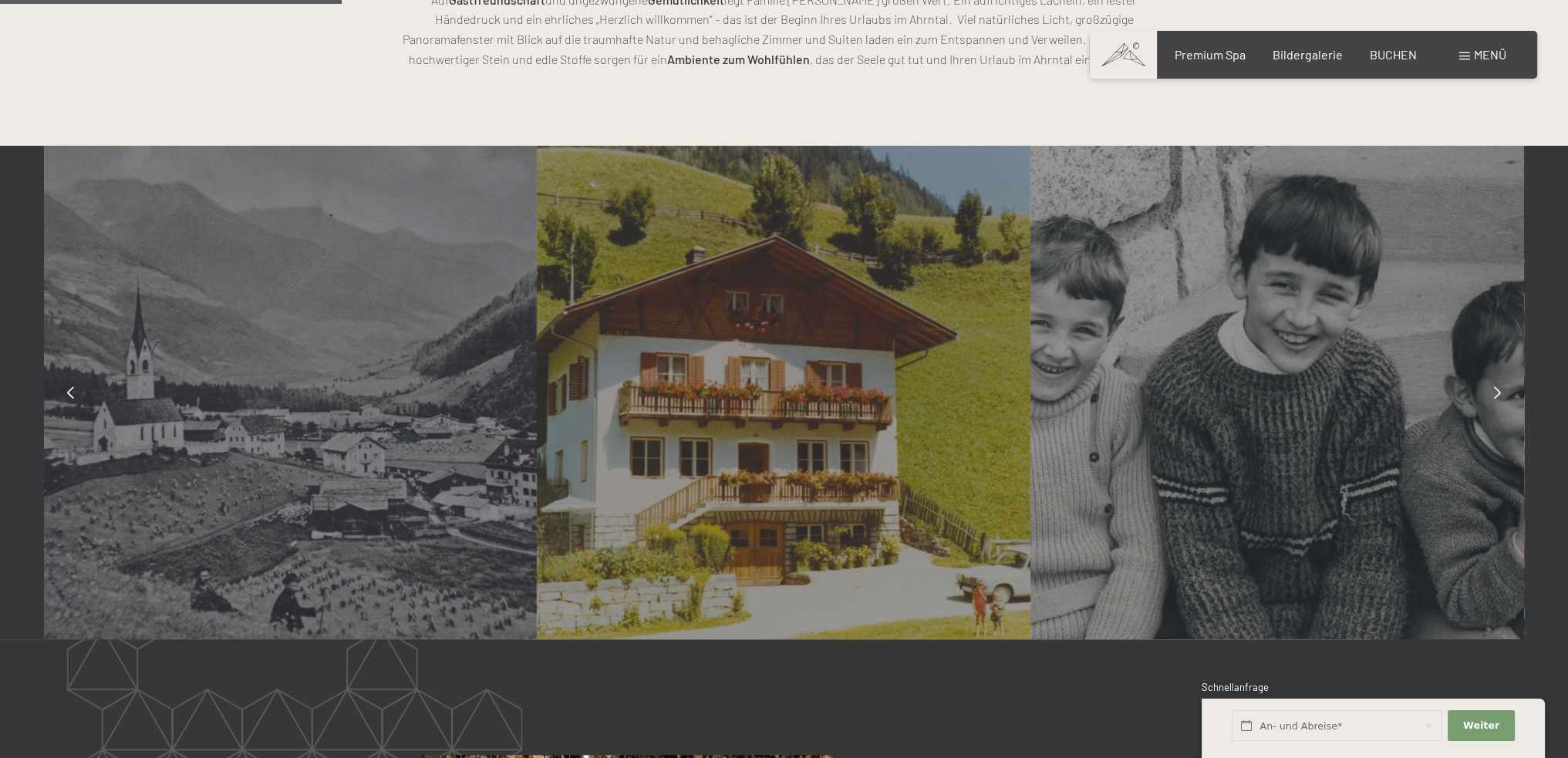
click at [1498, 394] on icon at bounding box center [1497, 392] width 7 height 13
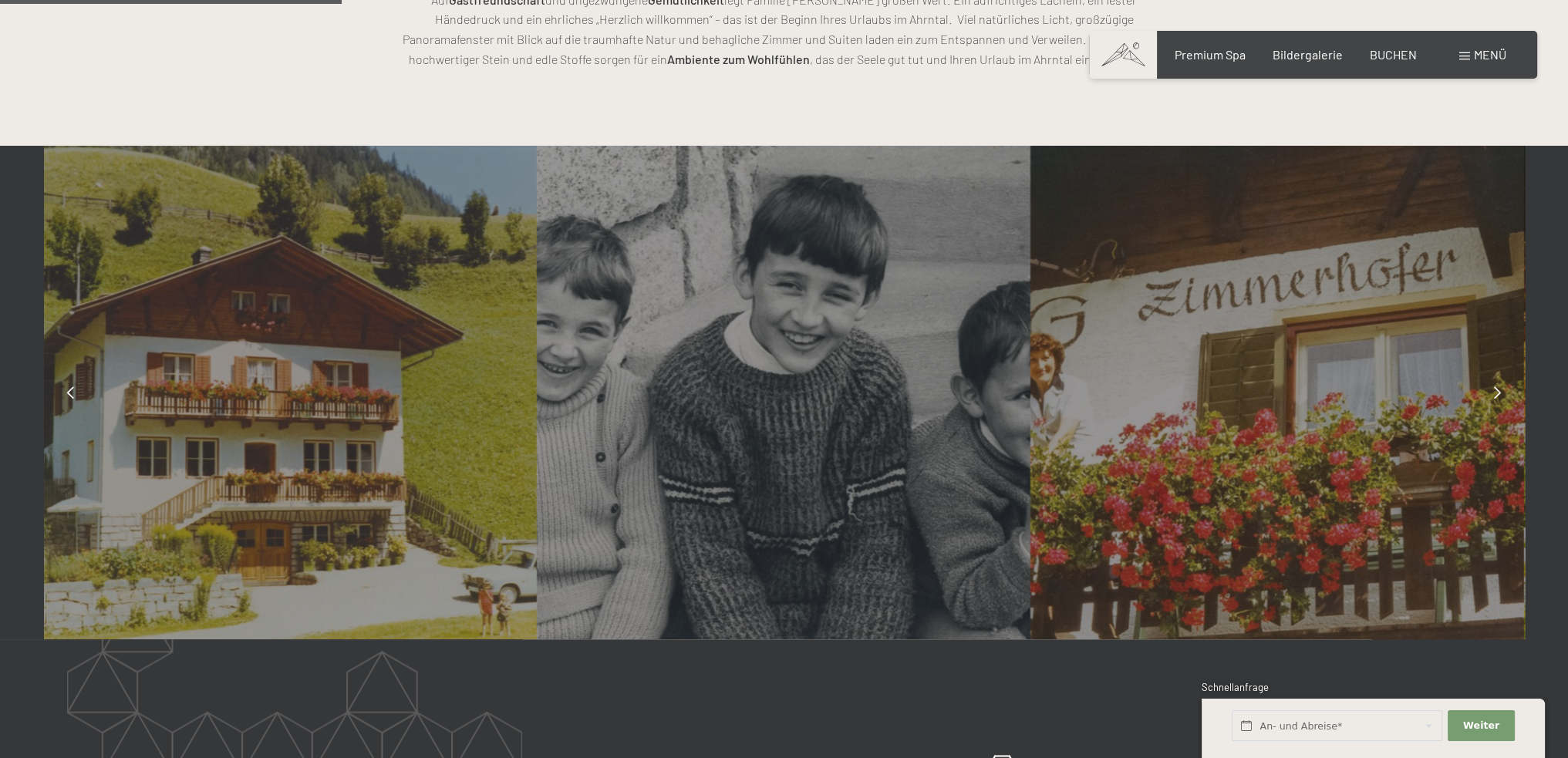
click at [1498, 394] on icon at bounding box center [1497, 392] width 7 height 13
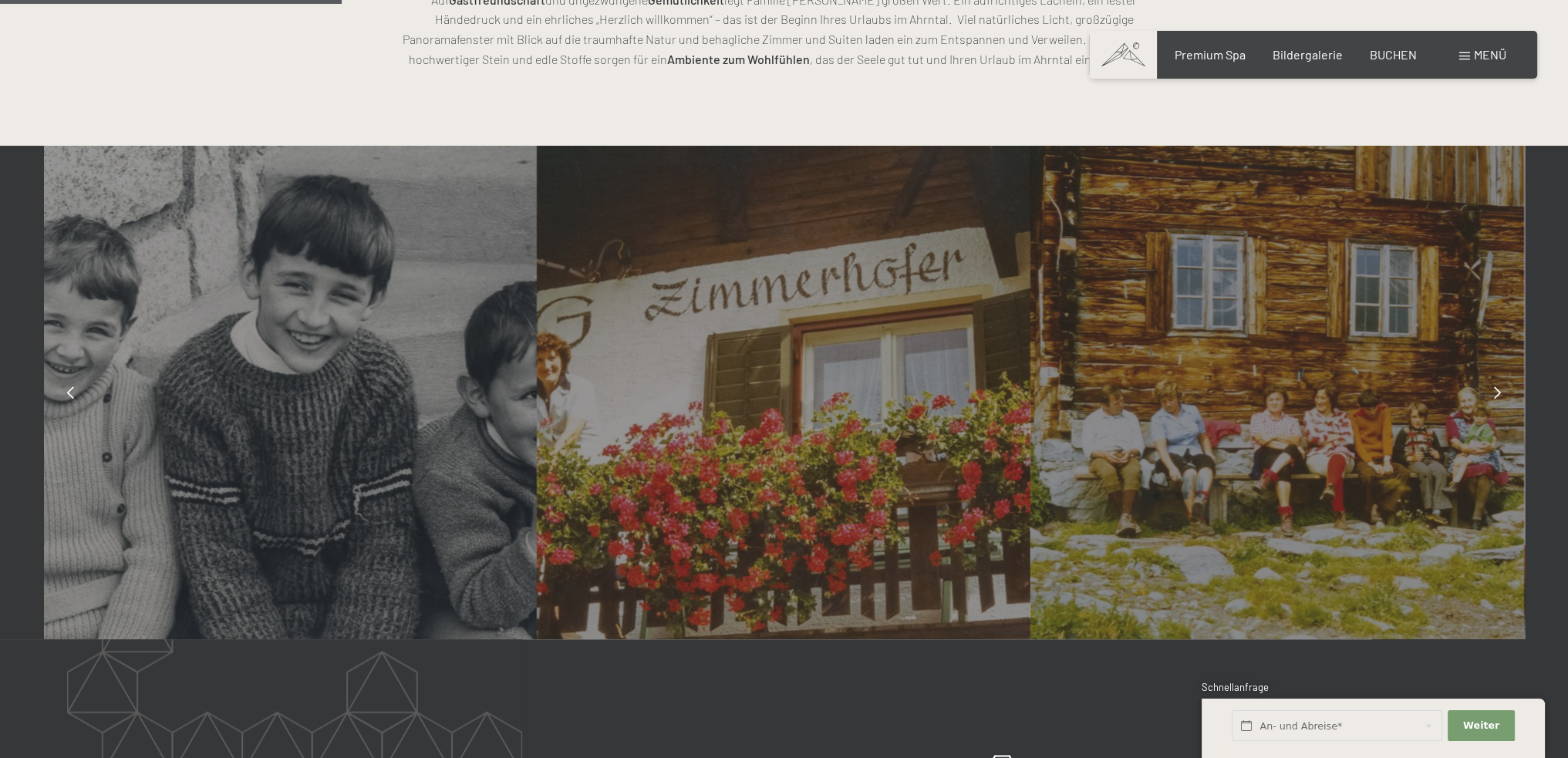
click at [1498, 394] on icon at bounding box center [1497, 392] width 7 height 13
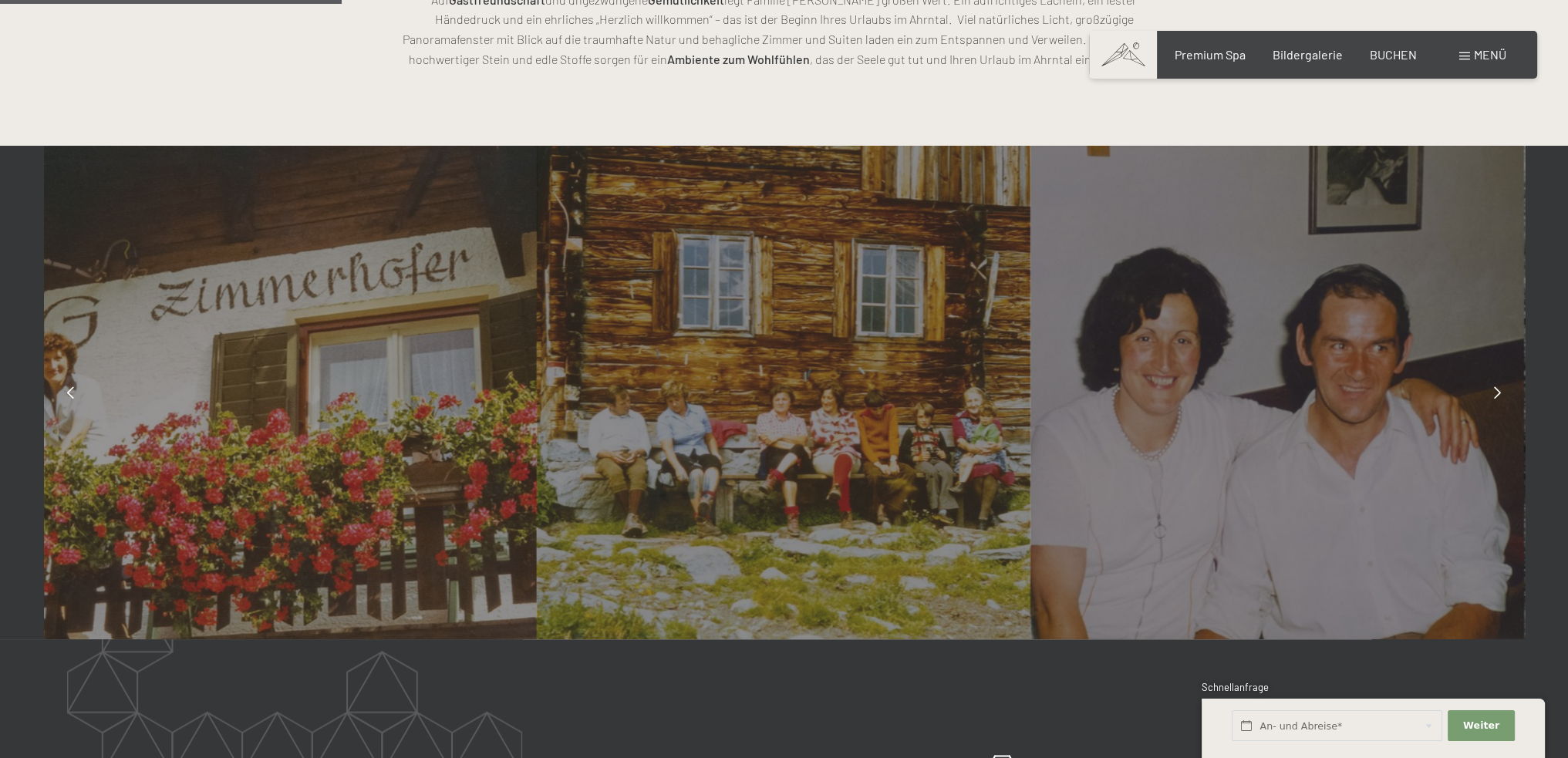
click at [1498, 394] on icon at bounding box center [1497, 392] width 7 height 13
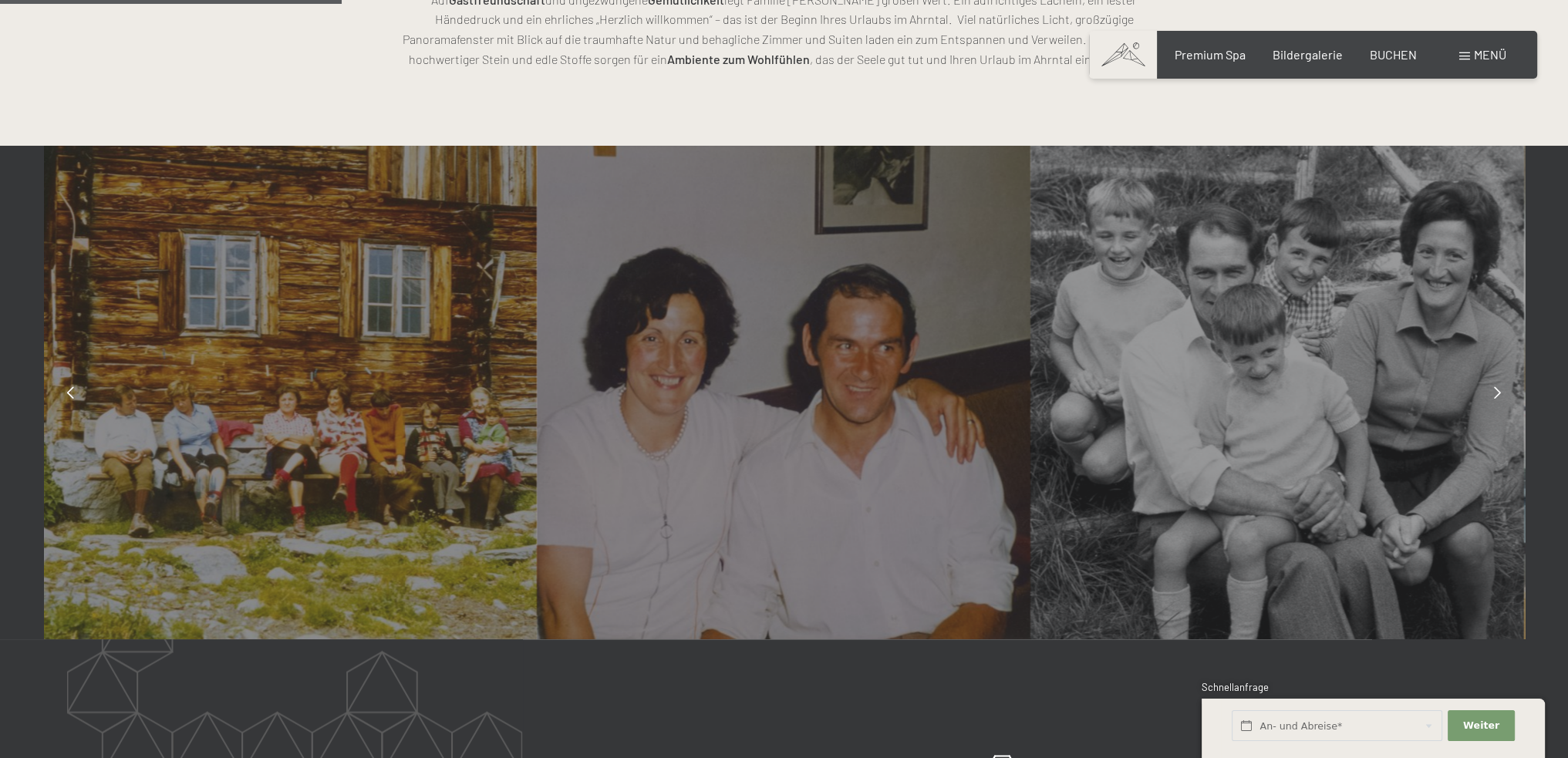
click at [1498, 394] on icon at bounding box center [1497, 392] width 7 height 13
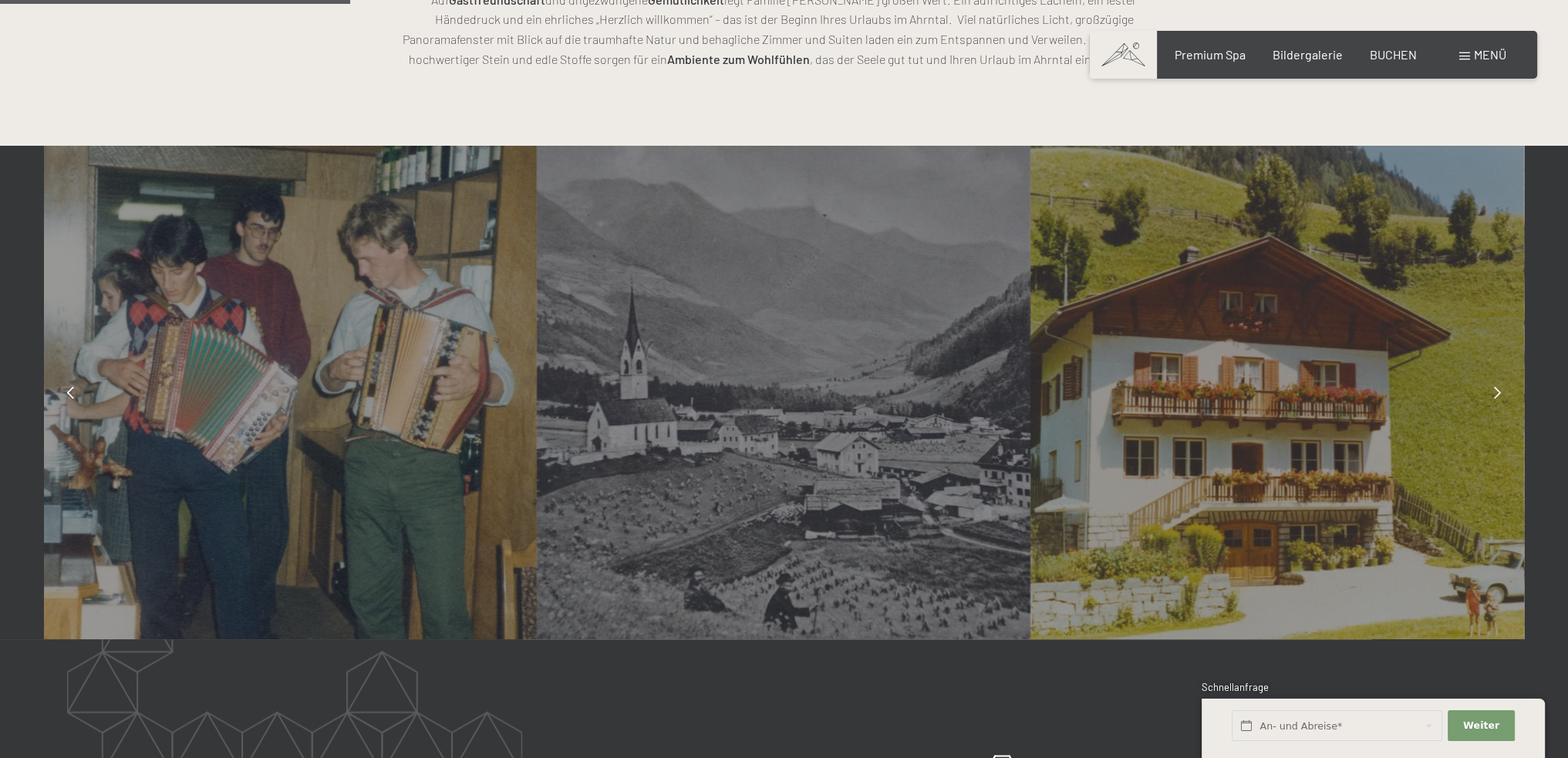
click at [1502, 390] on div at bounding box center [1497, 392] width 38 height 38
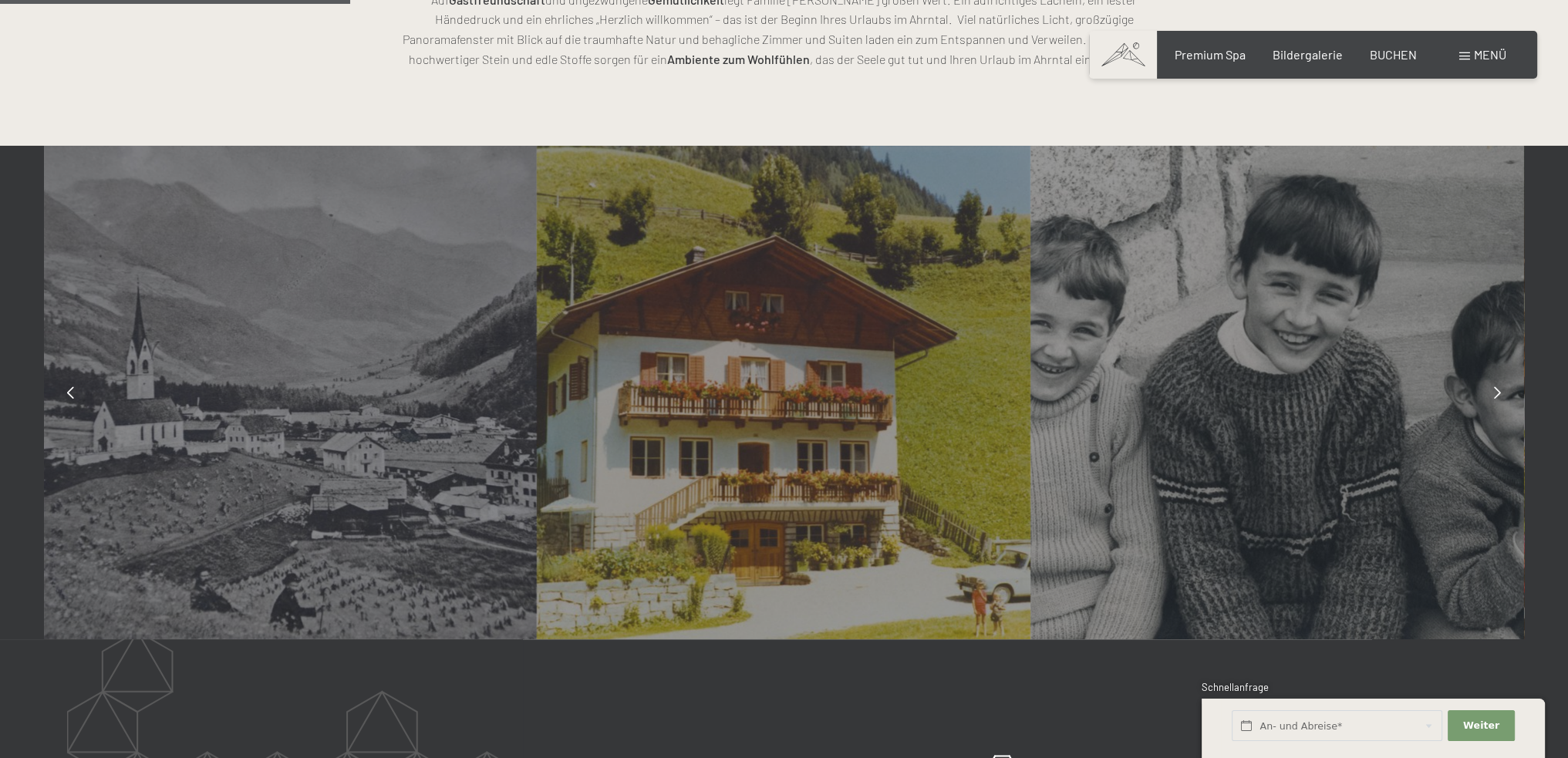
click at [1496, 391] on icon at bounding box center [1497, 392] width 7 height 13
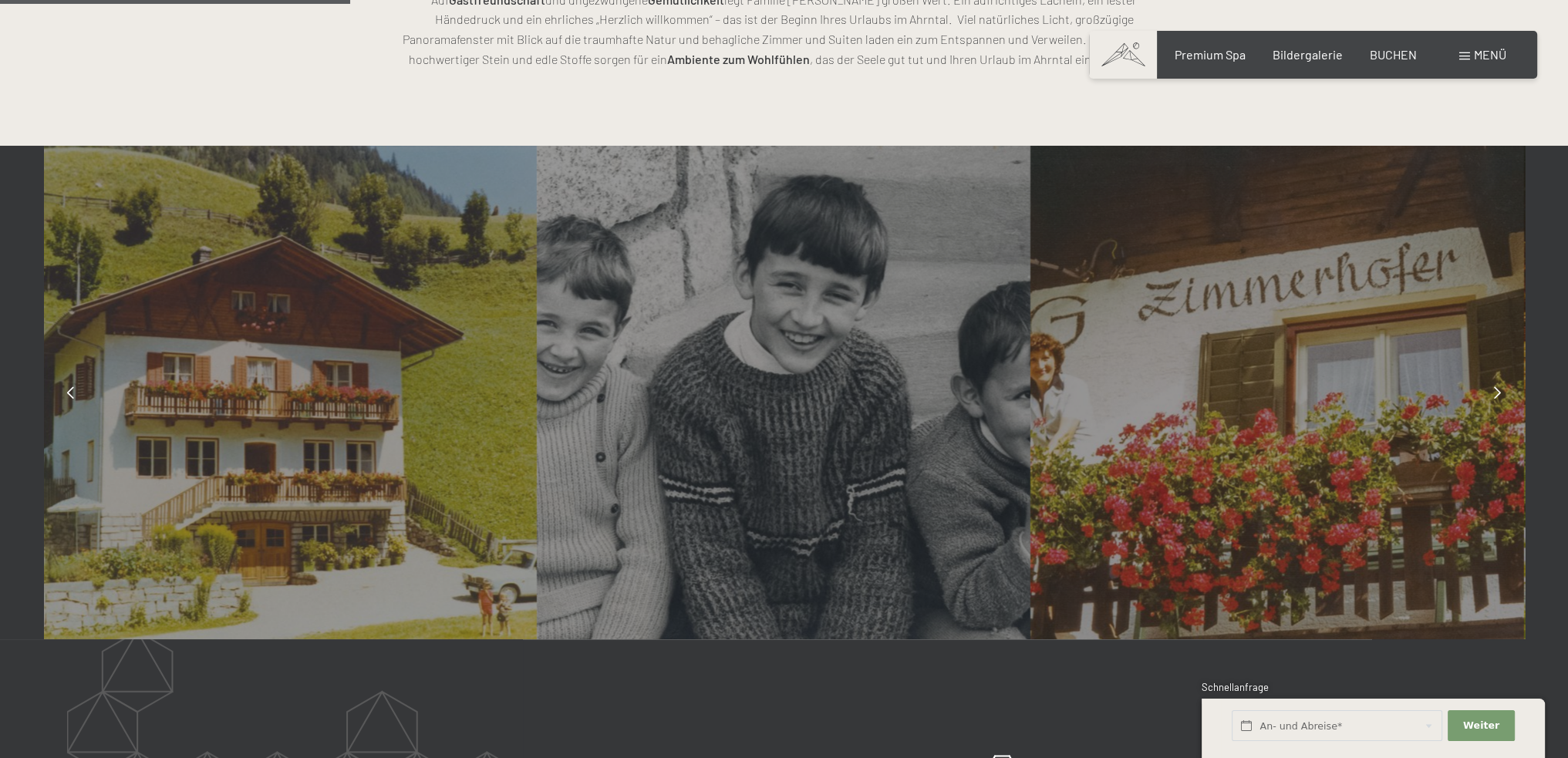
click at [1496, 391] on icon at bounding box center [1497, 392] width 7 height 13
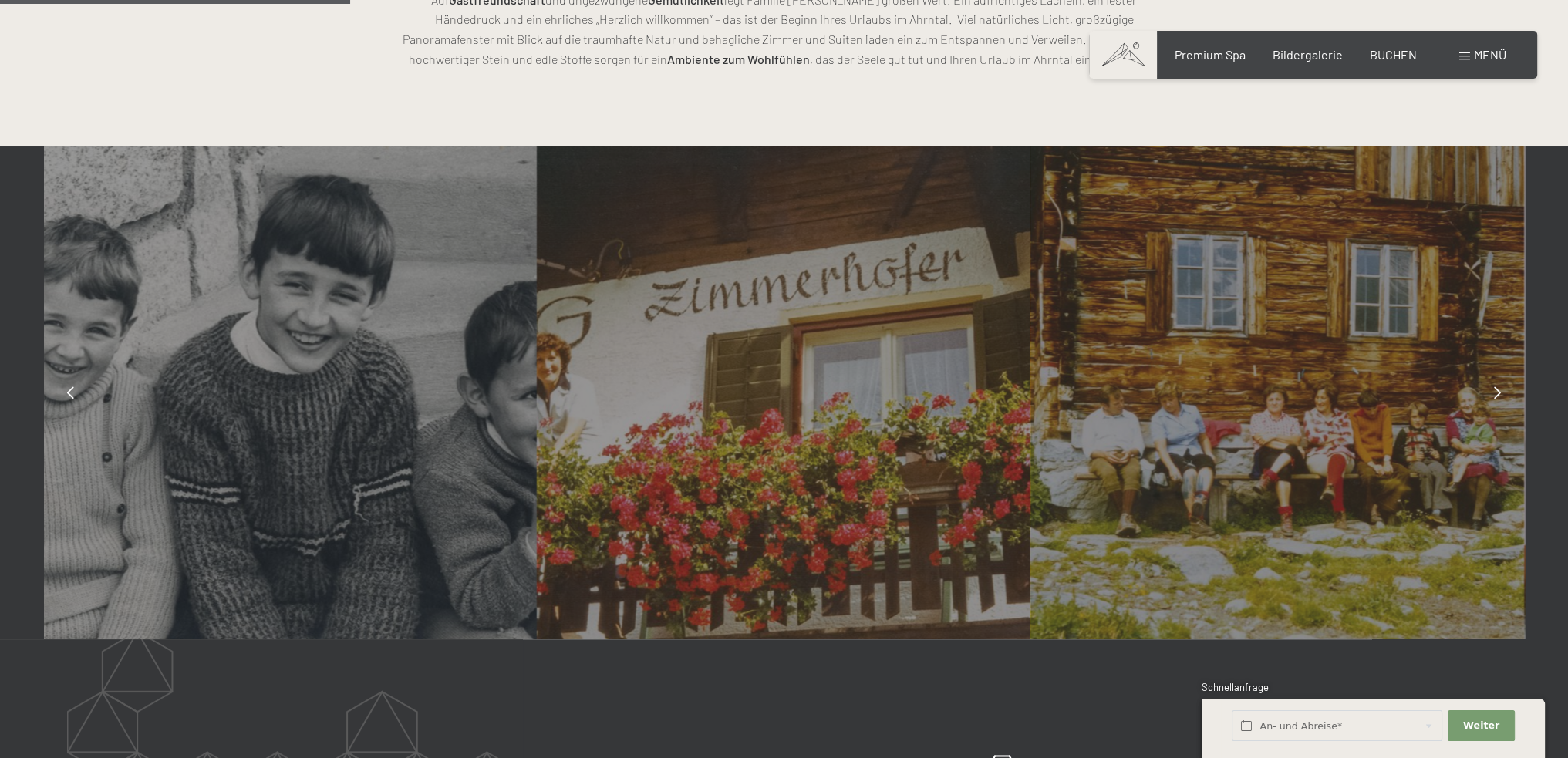
click at [1496, 391] on icon at bounding box center [1497, 392] width 7 height 13
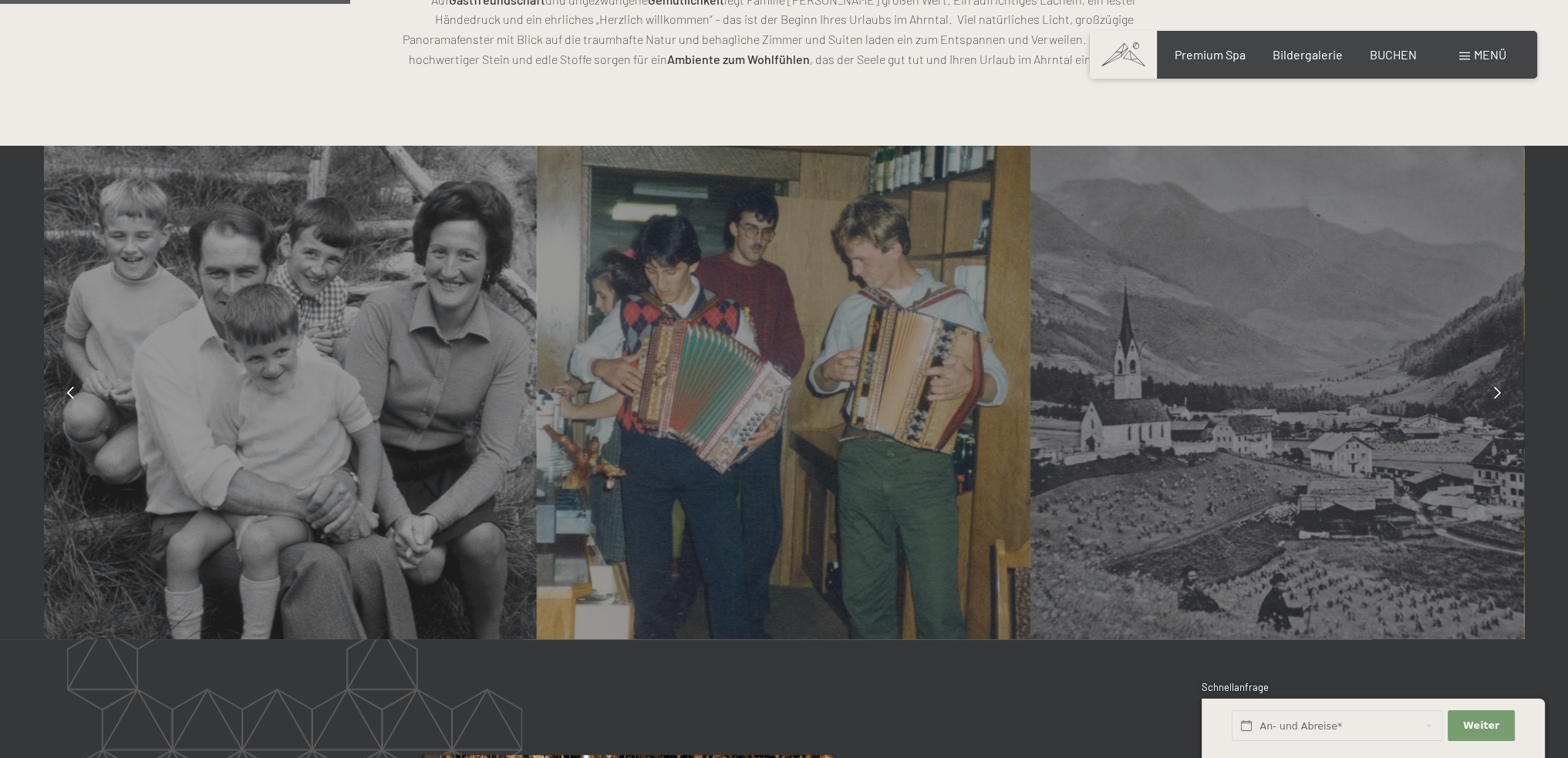
click at [1496, 394] on icon at bounding box center [1497, 392] width 7 height 13
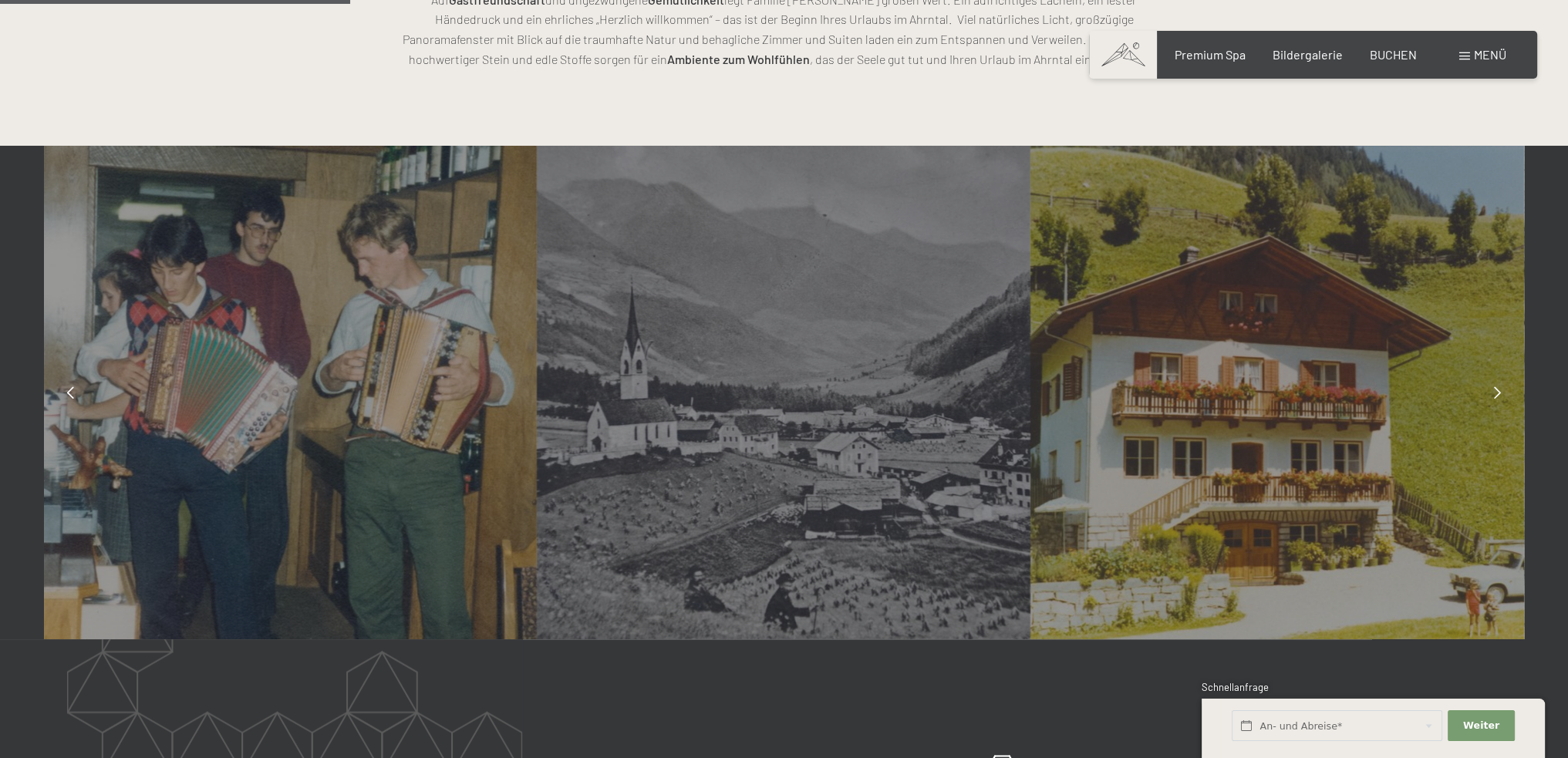
click at [1496, 394] on icon at bounding box center [1497, 392] width 7 height 13
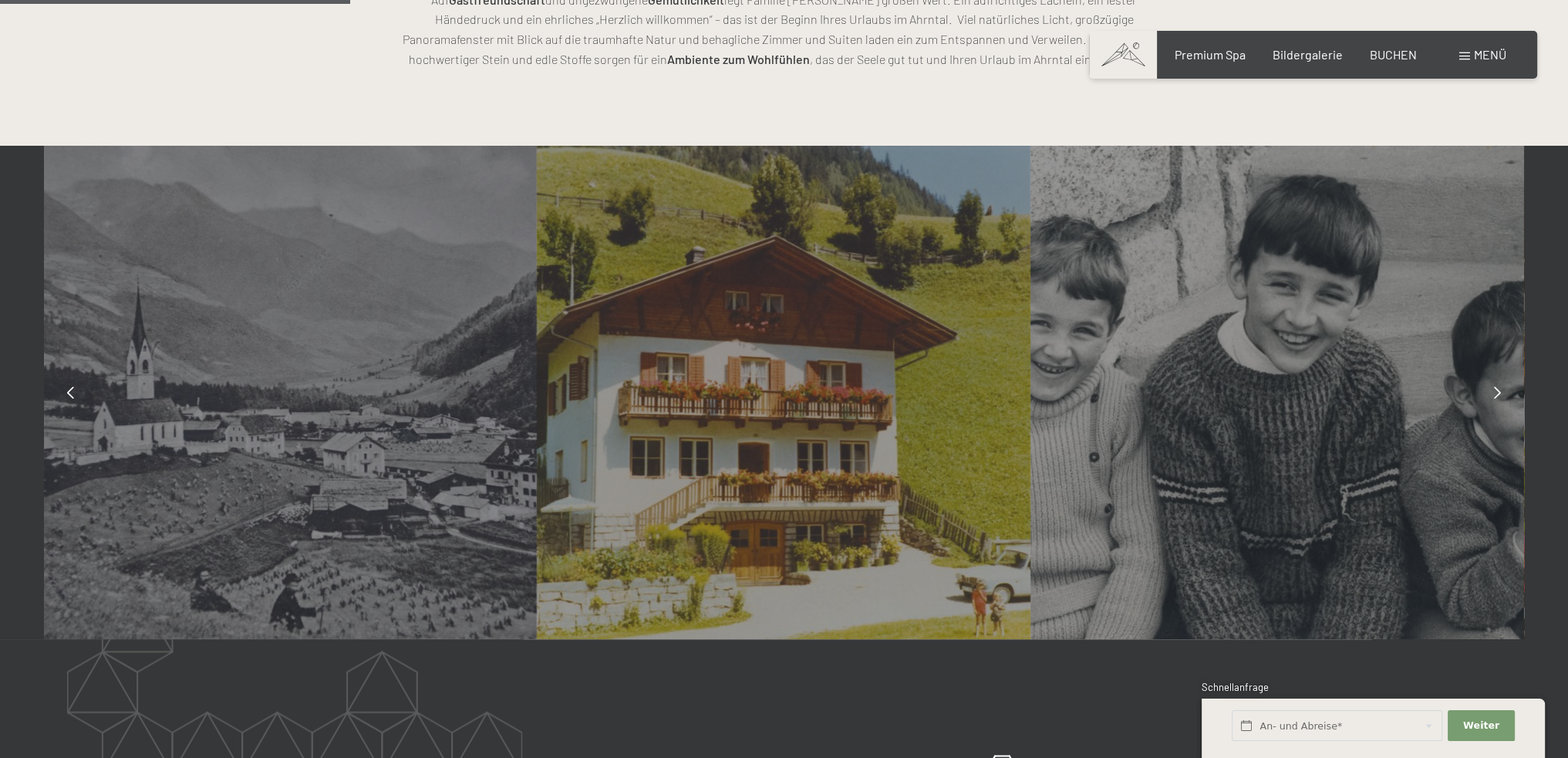
click at [1496, 394] on icon at bounding box center [1497, 392] width 7 height 13
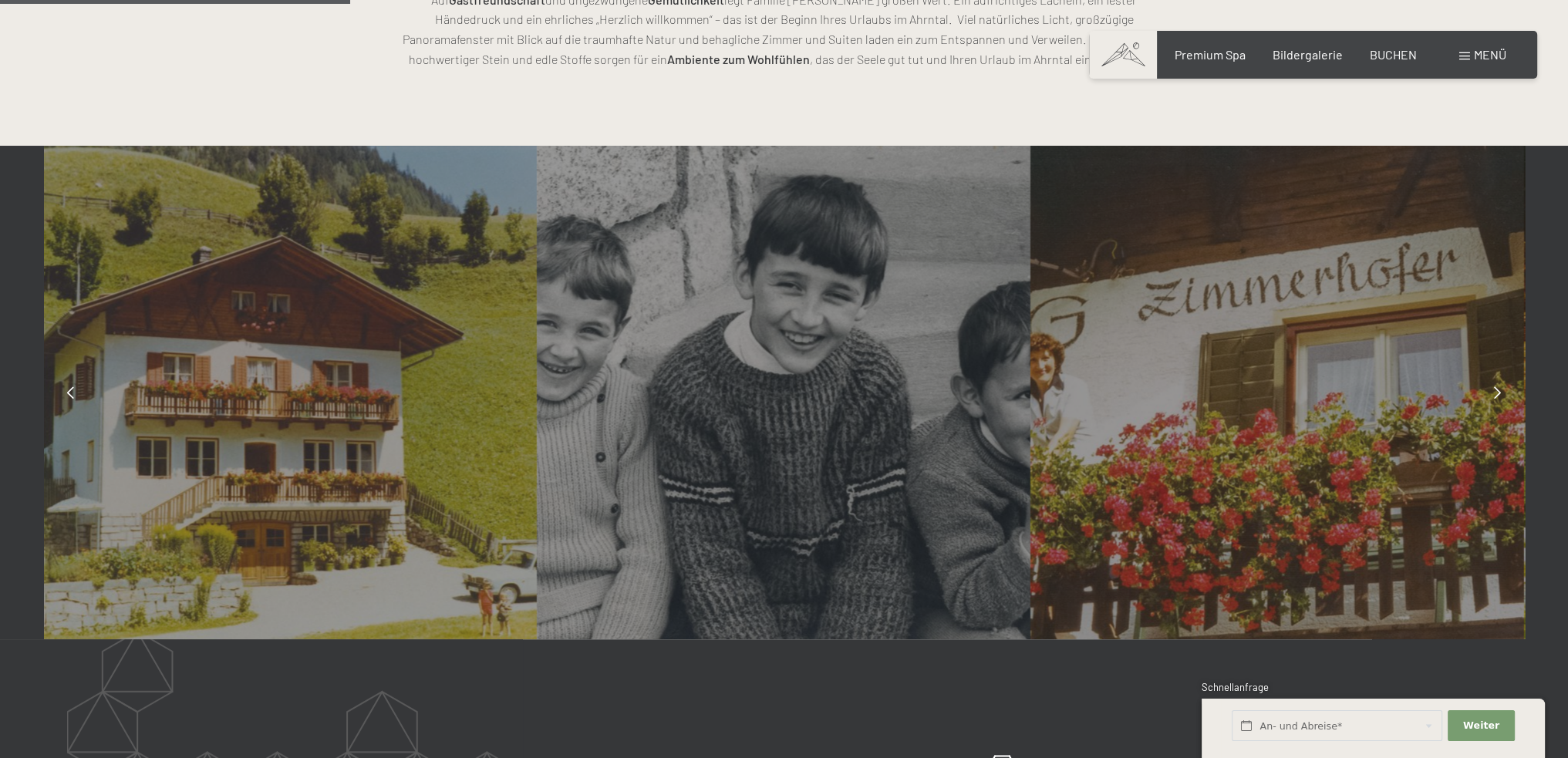
click at [1496, 397] on icon at bounding box center [1497, 392] width 7 height 13
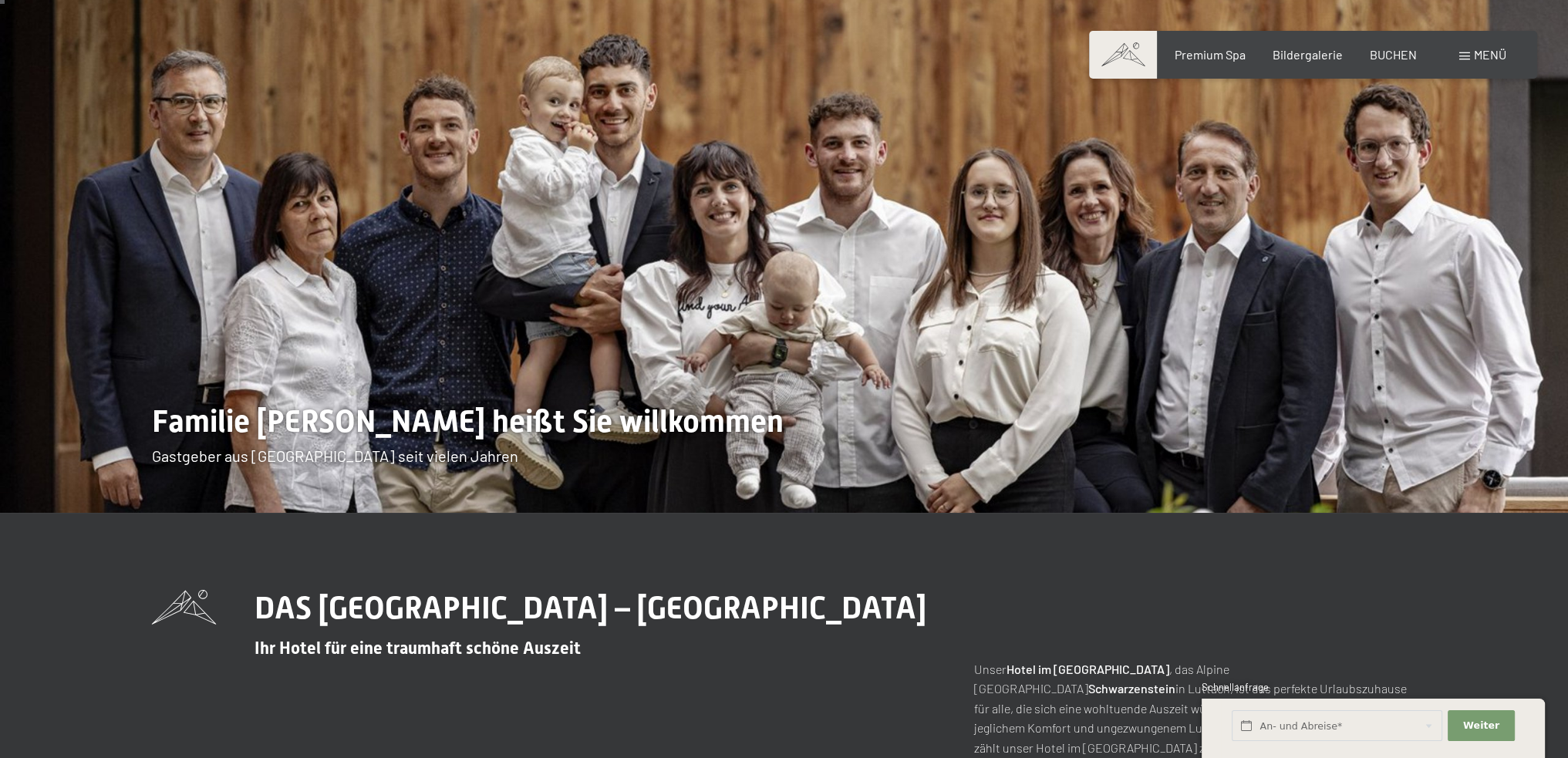
scroll to position [0, 0]
